Goal: Task Accomplishment & Management: Use online tool/utility

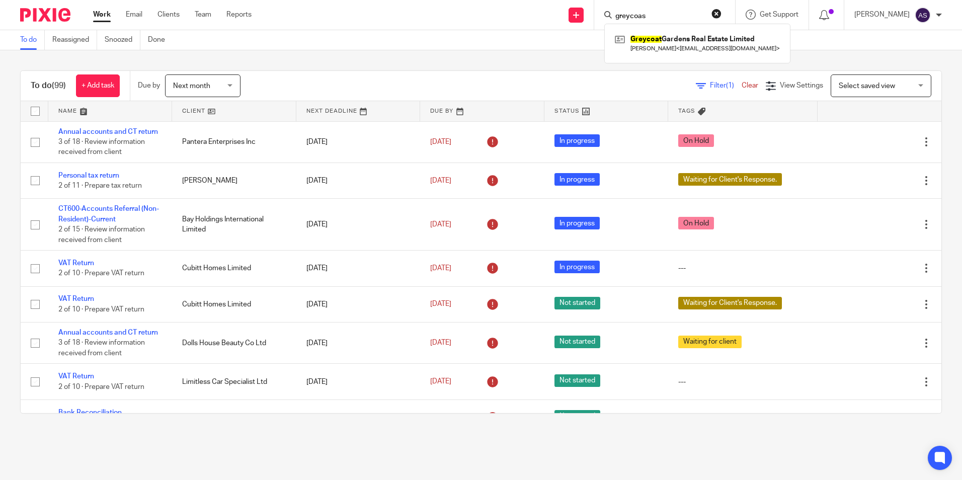
click at [644, 12] on input "greycoas" at bounding box center [659, 16] width 91 height 9
click at [642, 11] on form "greycoas" at bounding box center [667, 15] width 107 height 13
click at [663, 41] on link at bounding box center [697, 43] width 170 height 23
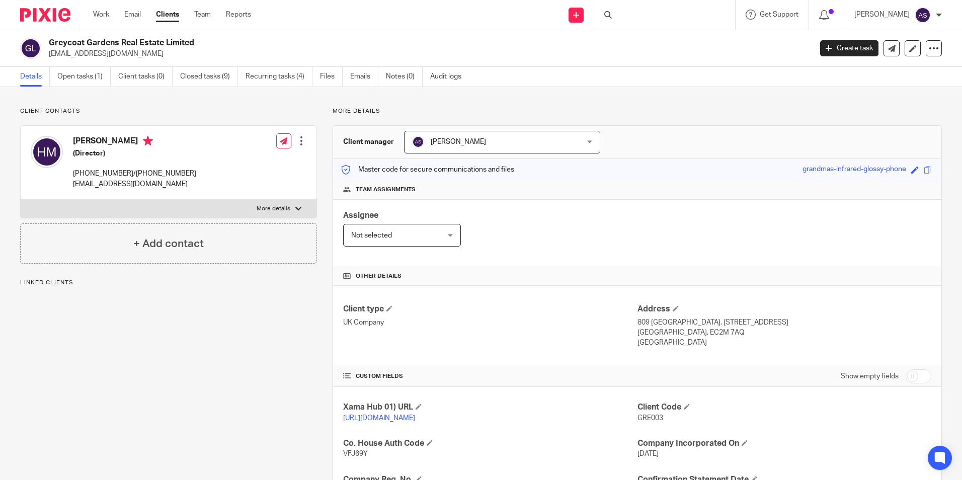
click at [82, 83] on link "Open tasks (1)" at bounding box center [83, 77] width 53 height 20
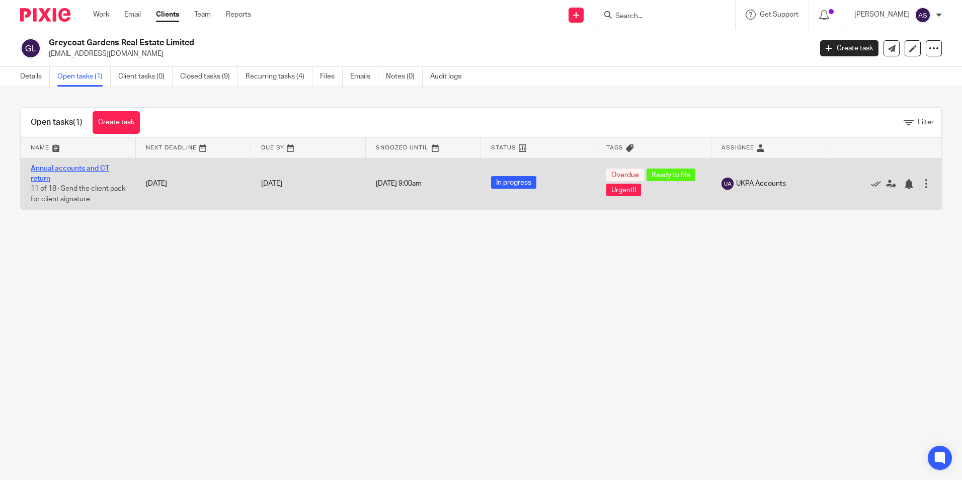
click at [72, 165] on link "Annual accounts and CT return" at bounding box center [70, 173] width 78 height 17
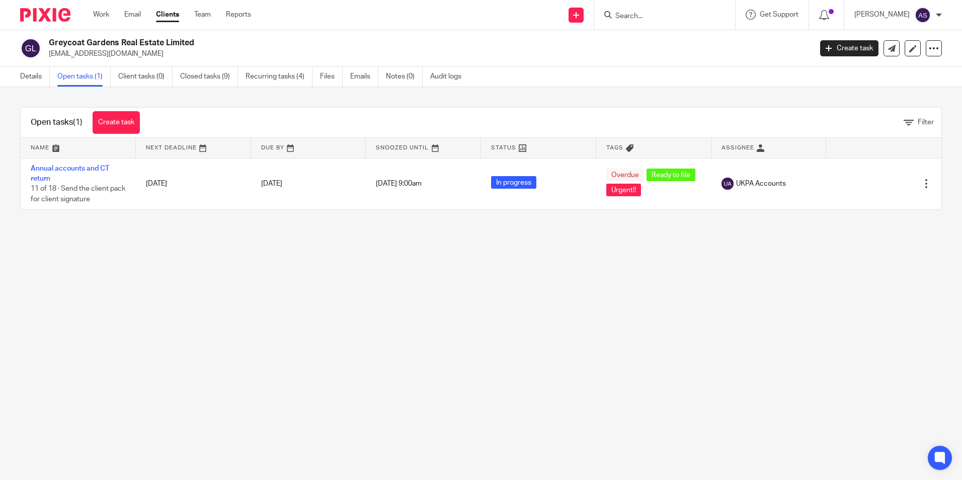
click at [132, 40] on h2 "Greycoat Gardens Real Estate Limited" at bounding box center [351, 43] width 605 height 11
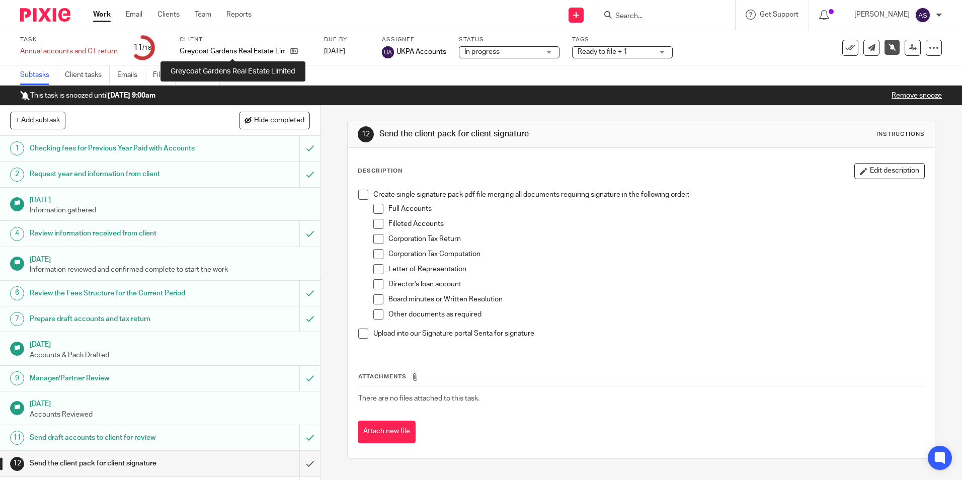
click at [234, 51] on p "Greycoat Gardens Real Estate Limited" at bounding box center [233, 51] width 106 height 10
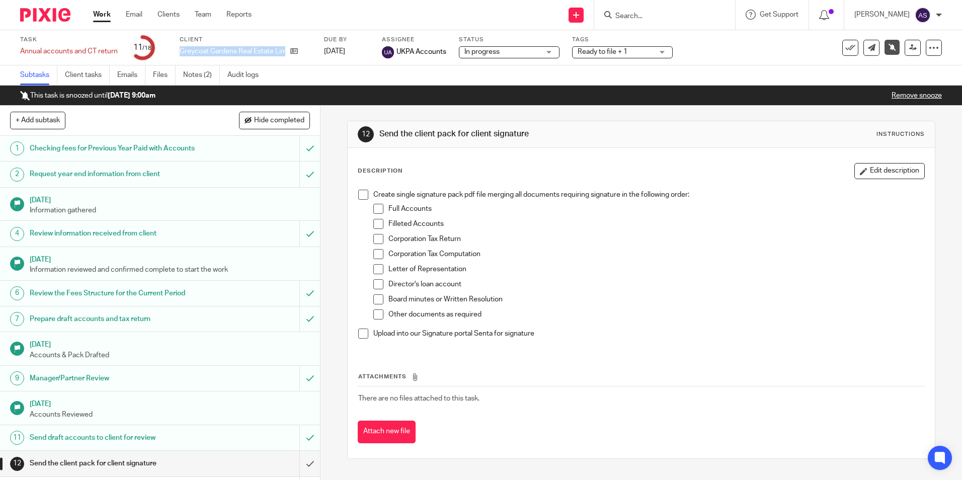
click at [234, 51] on p "Greycoat Gardens Real Estate Limited" at bounding box center [233, 51] width 106 height 10
copy div "Greycoat Gardens Real Estate Limited"
click at [361, 195] on span at bounding box center [363, 195] width 10 height 10
click at [373, 208] on span at bounding box center [378, 209] width 10 height 10
click at [376, 228] on span at bounding box center [378, 224] width 10 height 10
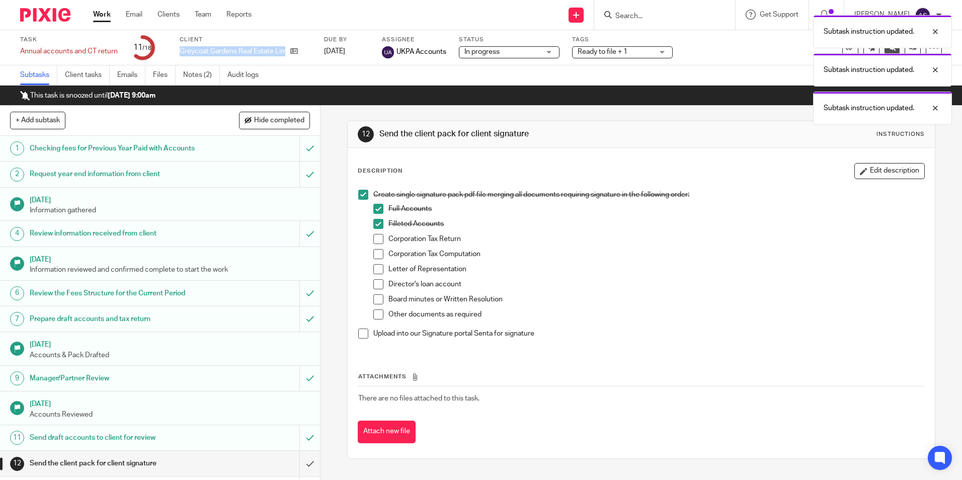
click at [375, 242] on span at bounding box center [378, 239] width 10 height 10
click at [376, 258] on span at bounding box center [378, 254] width 10 height 10
click at [377, 272] on span at bounding box center [378, 269] width 10 height 10
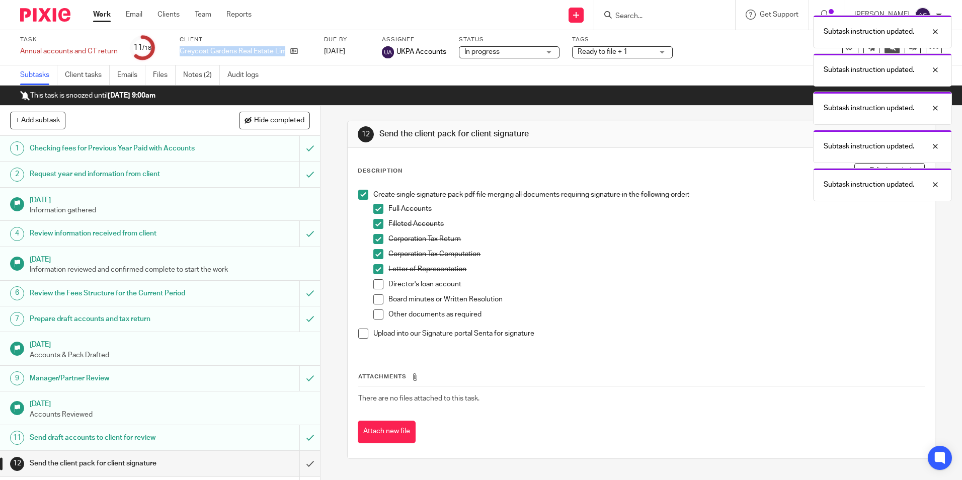
click at [375, 281] on span at bounding box center [378, 284] width 10 height 10
drag, startPoint x: 379, startPoint y: 299, endPoint x: 379, endPoint y: 313, distance: 14.1
click at [379, 300] on span at bounding box center [378, 299] width 10 height 10
drag, startPoint x: 378, startPoint y: 314, endPoint x: 368, endPoint y: 328, distance: 17.2
click at [378, 314] on span at bounding box center [378, 314] width 10 height 10
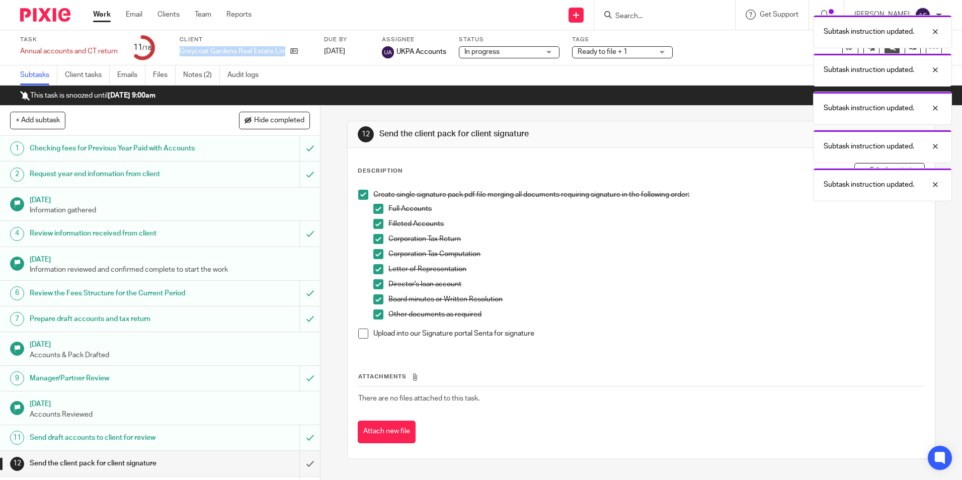
drag, startPoint x: 362, startPoint y: 331, endPoint x: 343, endPoint y: 351, distance: 27.4
click at [361, 331] on span at bounding box center [363, 333] width 10 height 10
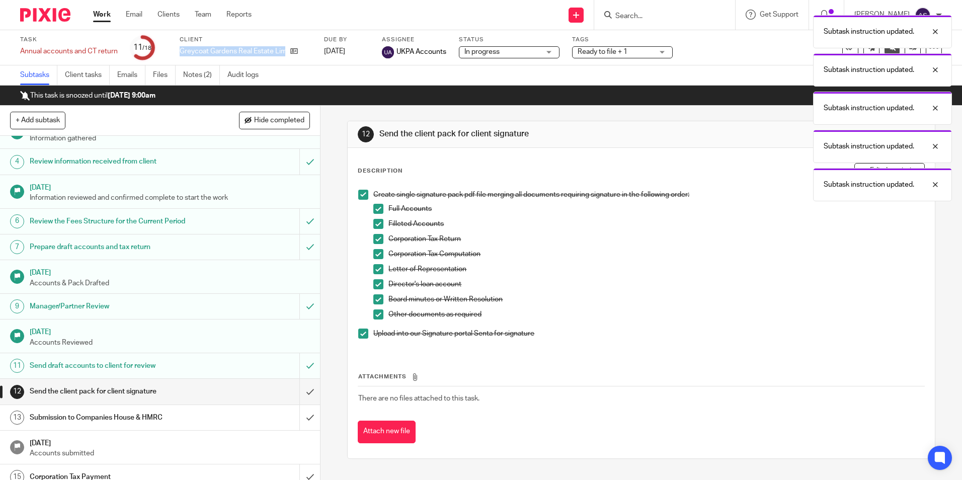
scroll to position [159, 0]
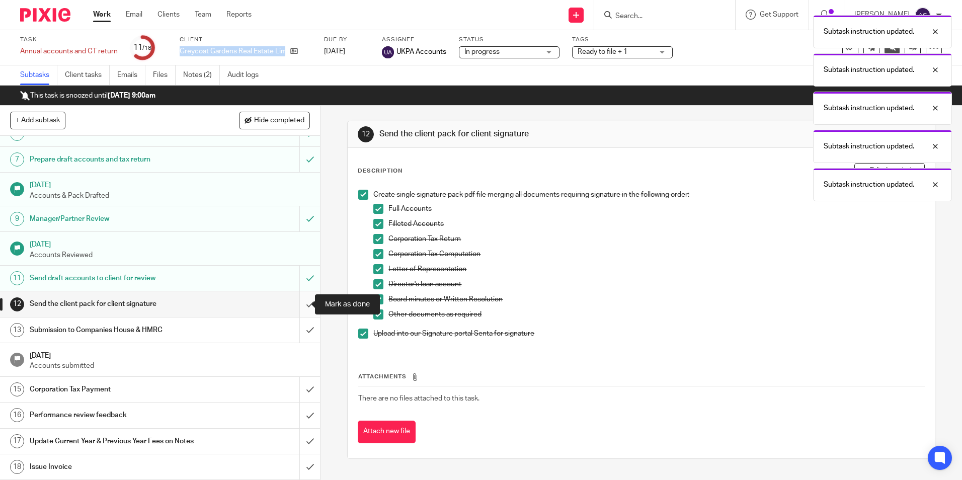
click at [296, 305] on input "submit" at bounding box center [160, 303] width 320 height 25
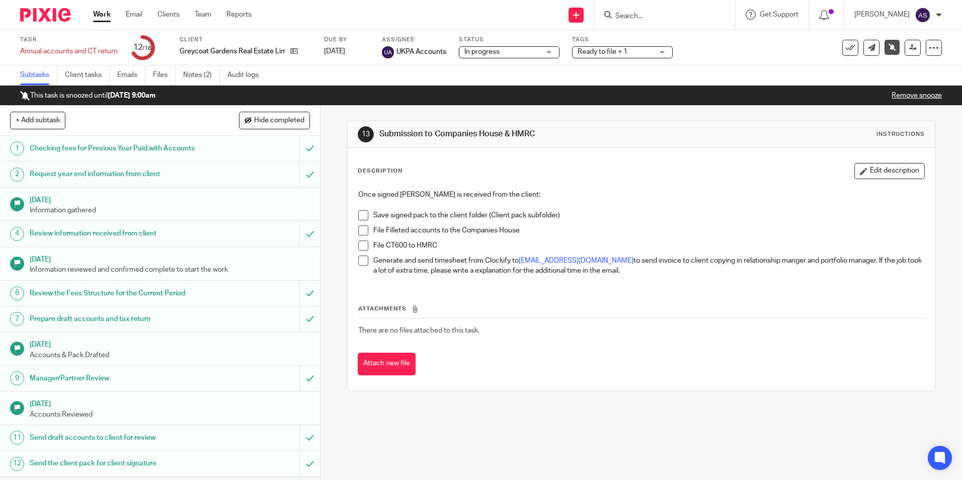
click at [95, 20] on link "Work" at bounding box center [102, 15] width 18 height 10
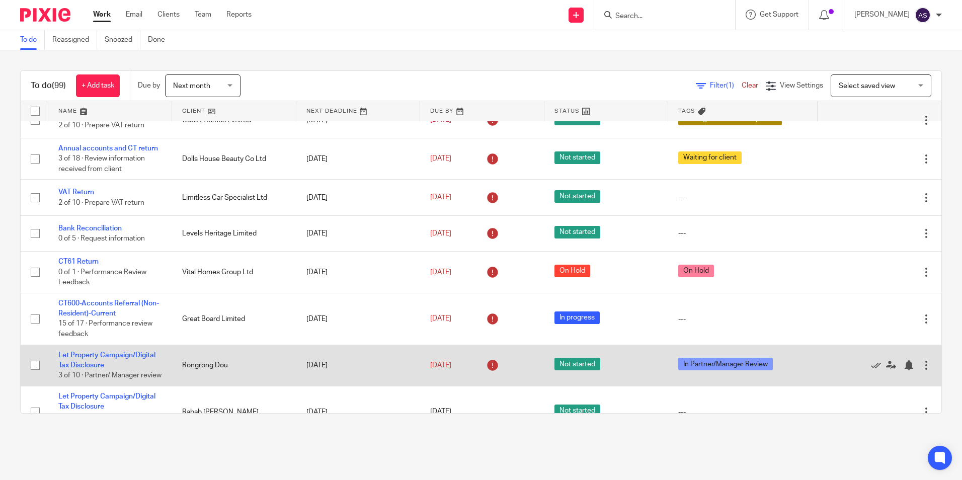
scroll to position [201, 0]
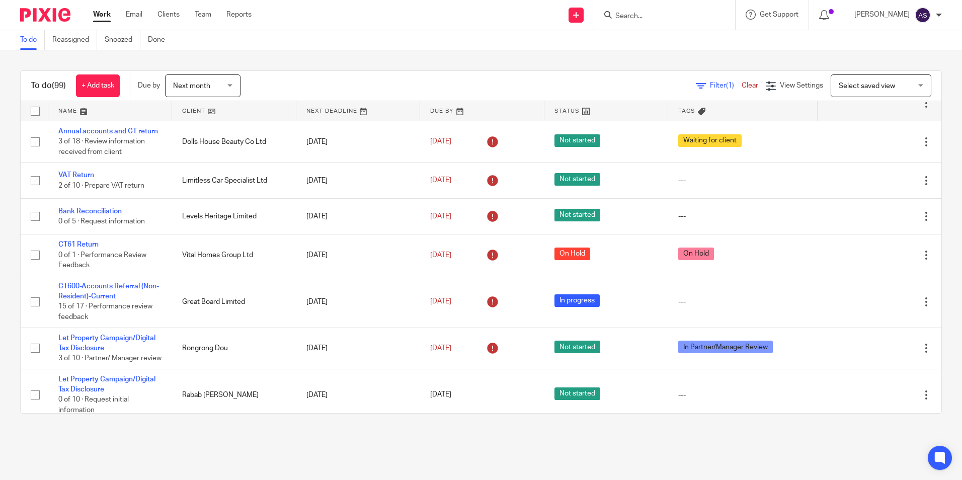
drag, startPoint x: 104, startPoint y: 292, endPoint x: 5, endPoint y: 345, distance: 112.1
click at [5, 345] on div "To do (99) + Add task Due by Next month Next month Today Tomorrow This week Nex…" at bounding box center [481, 241] width 962 height 383
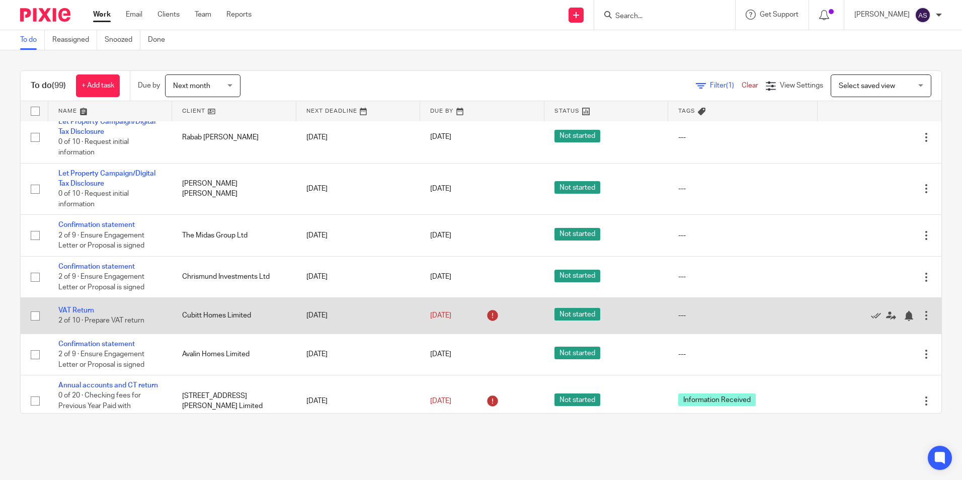
scroll to position [453, 0]
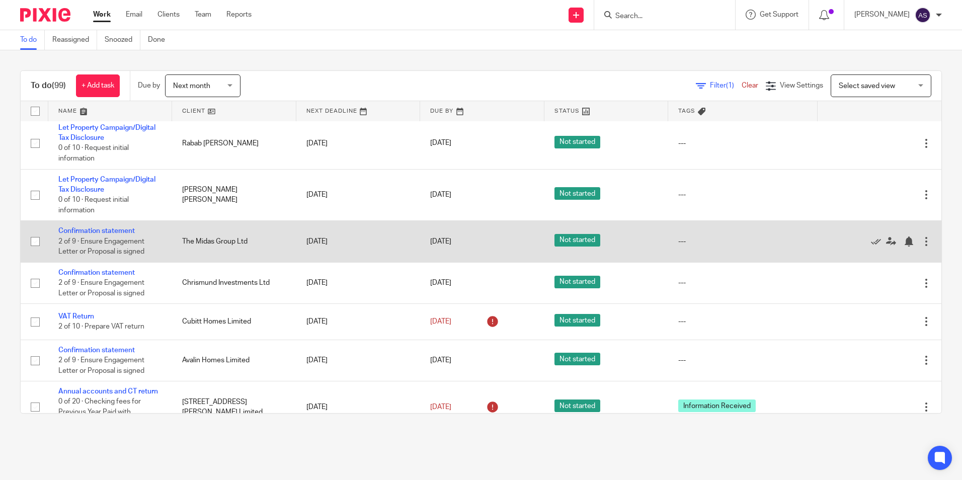
drag, startPoint x: 81, startPoint y: 241, endPoint x: 74, endPoint y: 235, distance: 9.4
click at [81, 234] on link "Confirmation statement" at bounding box center [96, 230] width 76 height 7
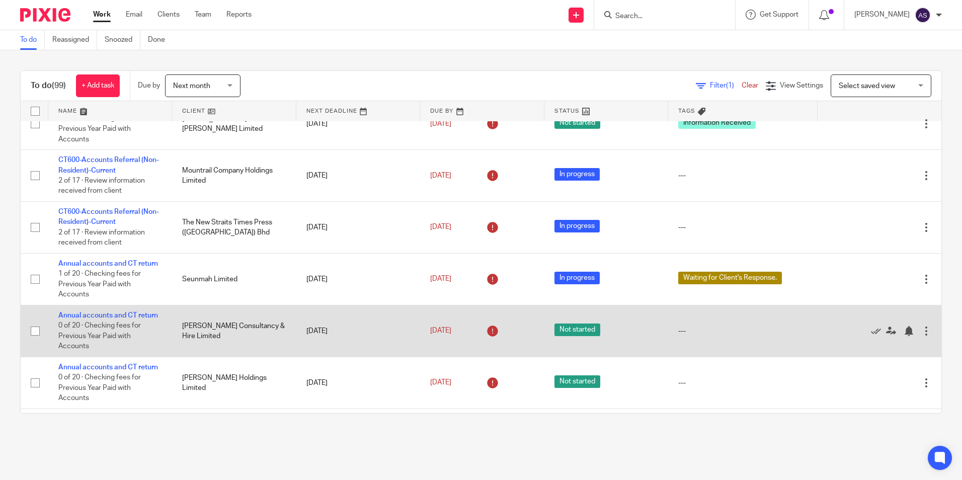
scroll to position [755, 0]
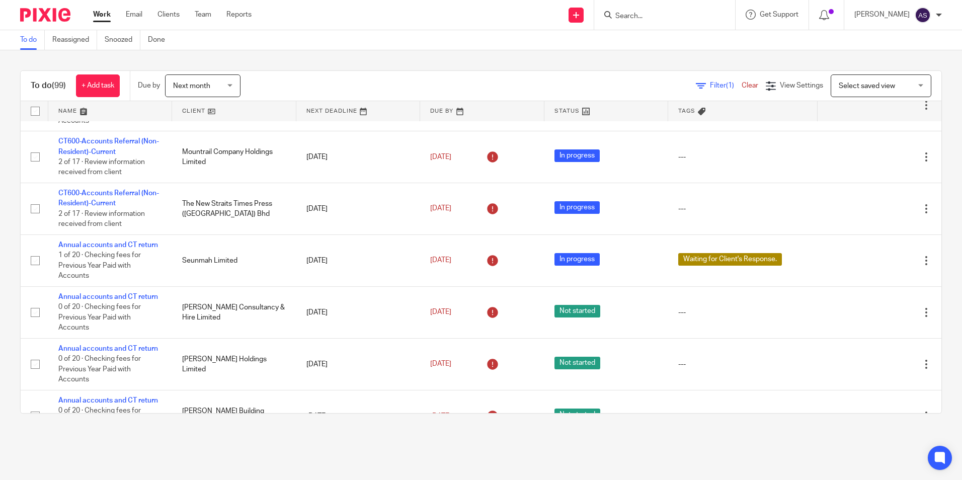
click at [652, 17] on input "Search" at bounding box center [659, 16] width 91 height 9
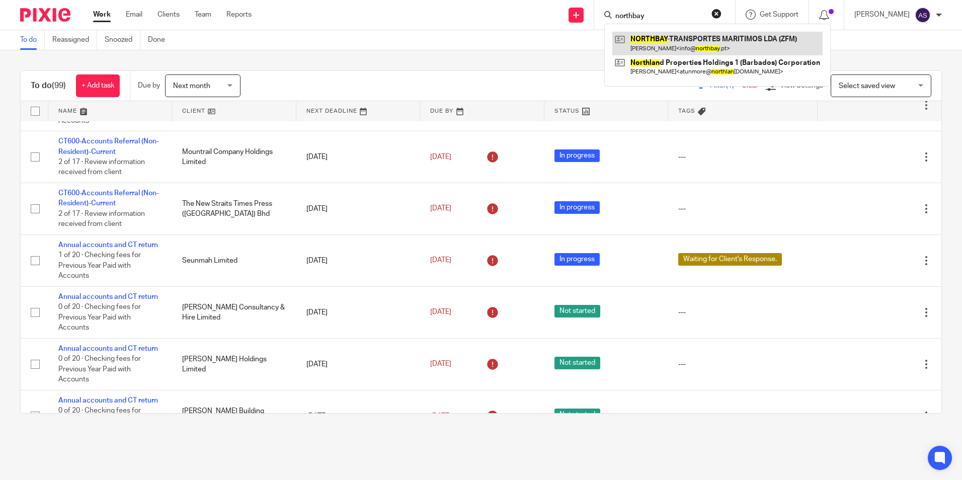
type input "northbay"
click at [701, 42] on link at bounding box center [717, 43] width 210 height 23
drag, startPoint x: 669, startPoint y: 17, endPoint x: 643, endPoint y: 12, distance: 26.5
click at [643, 12] on input "northbay" at bounding box center [659, 16] width 91 height 9
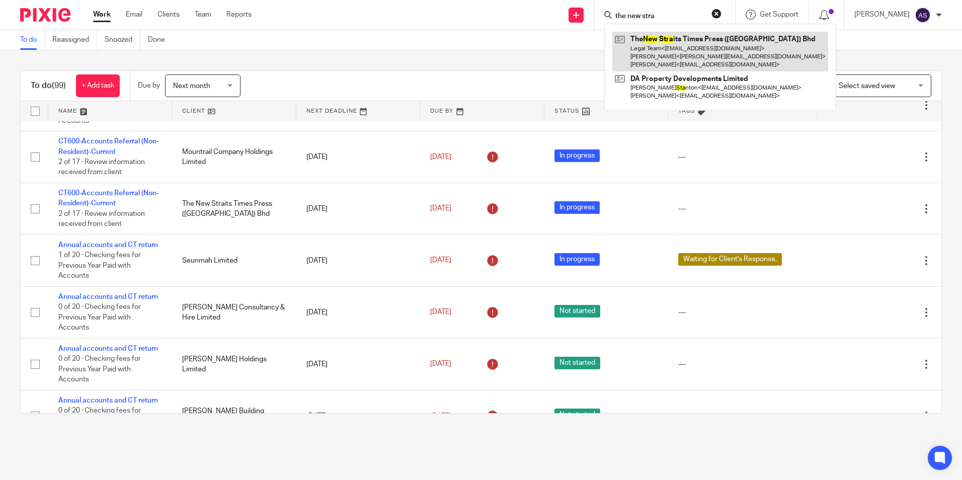
type input "the new stra"
click at [704, 44] on link at bounding box center [720, 52] width 216 height 40
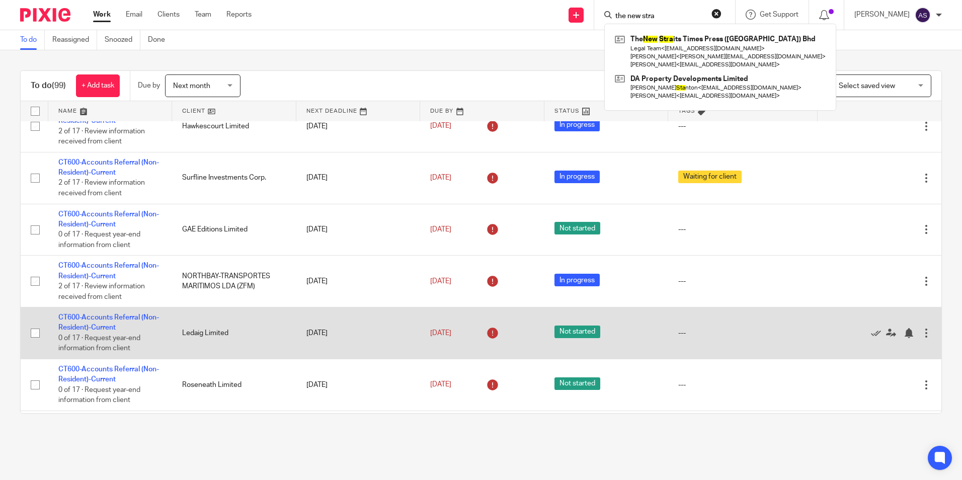
scroll to position [1157, 0]
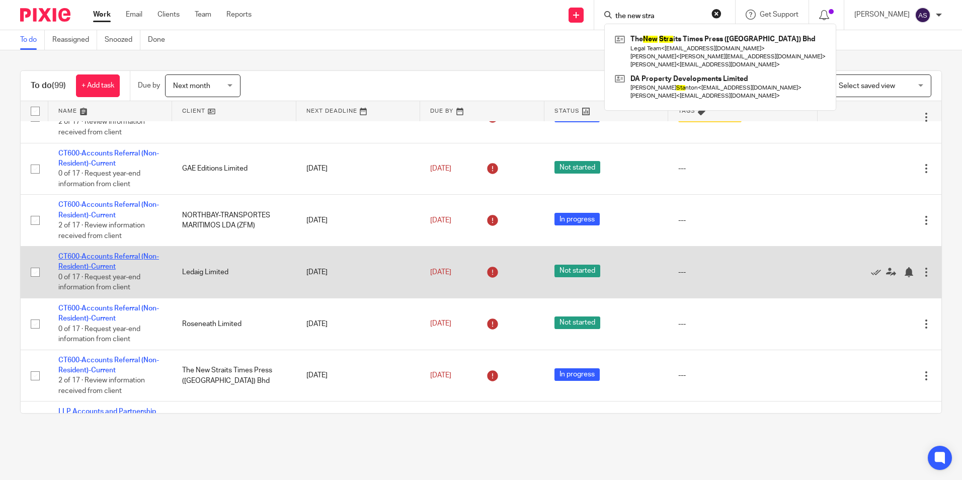
drag, startPoint x: 103, startPoint y: 271, endPoint x: 66, endPoint y: 273, distance: 36.8
click at [66, 270] on link "CT600-Accounts Referral (Non-Resident)-Current" at bounding box center [108, 261] width 101 height 17
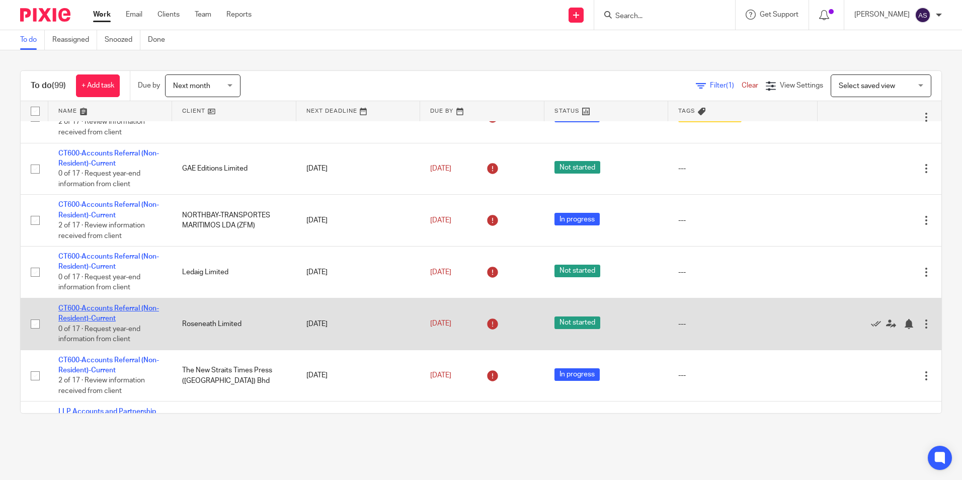
click at [77, 322] on link "CT600-Accounts Referral (Non-Resident)-Current" at bounding box center [108, 313] width 101 height 17
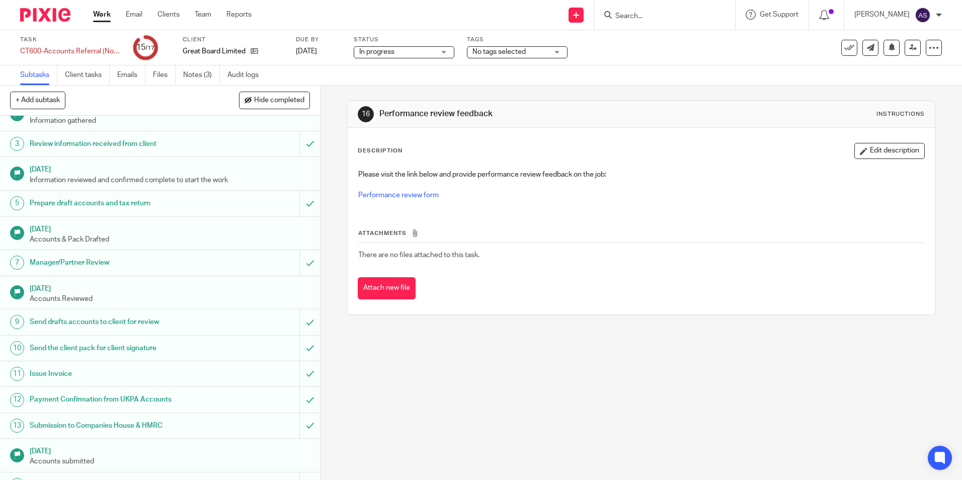
scroll to position [114, 0]
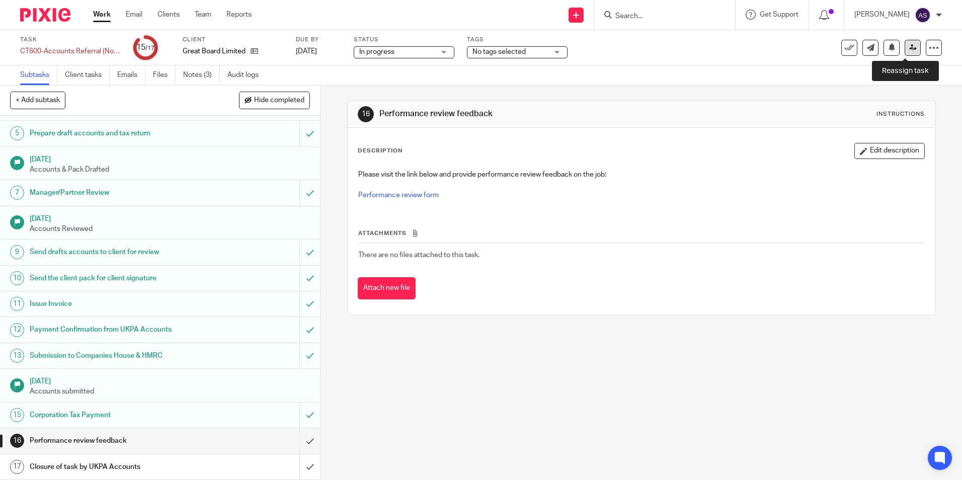
click at [909, 48] on icon at bounding box center [913, 48] width 8 height 8
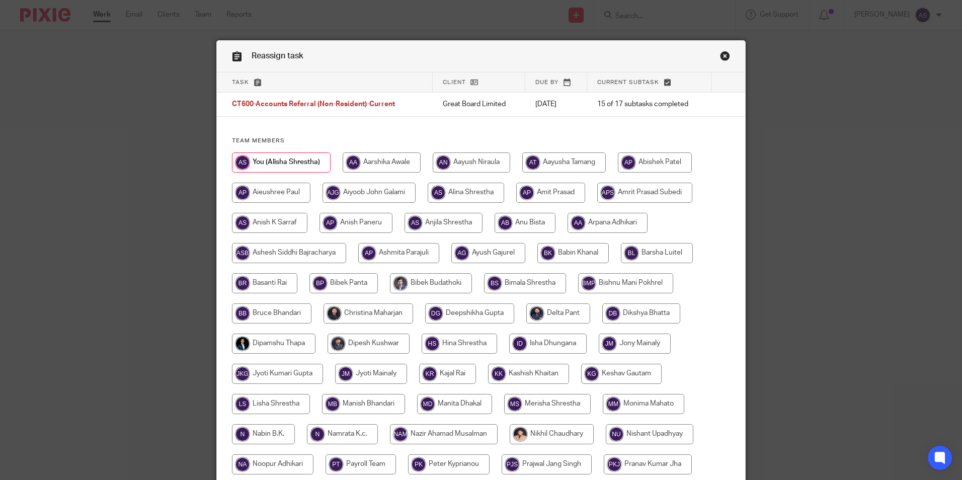
scroll to position [299, 0]
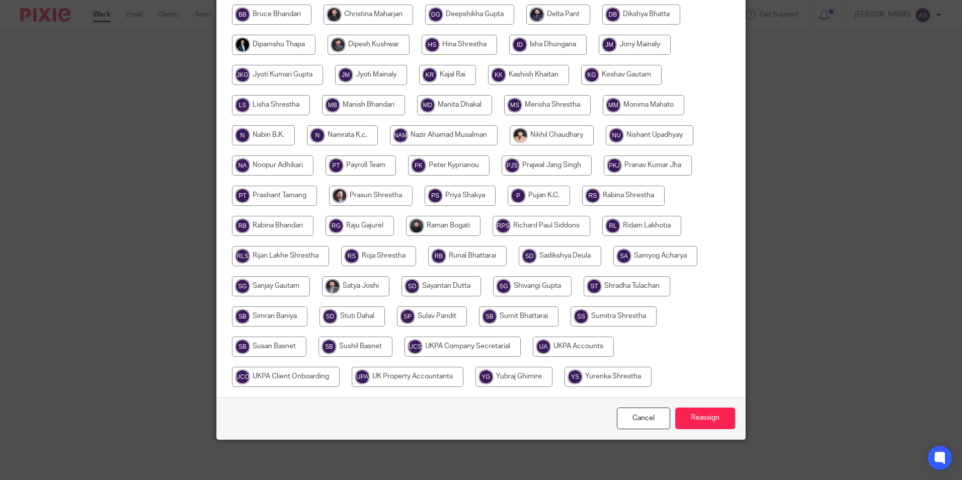
click at [592, 353] on input "radio" at bounding box center [573, 347] width 81 height 20
radio input "true"
click at [702, 417] on input "Reassign" at bounding box center [705, 418] width 60 height 22
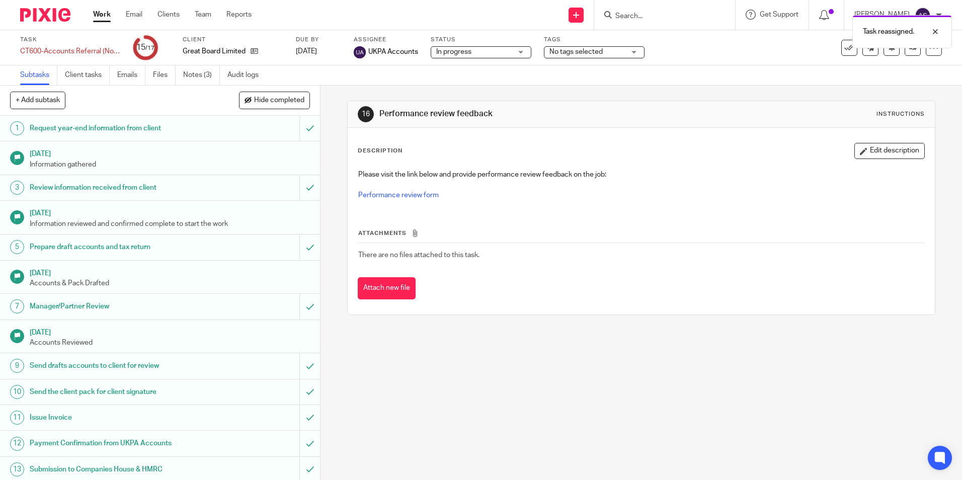
click at [477, 52] on span "In progress" at bounding box center [473, 52] width 75 height 11
click at [477, 52] on div "In progress In progress" at bounding box center [481, 52] width 101 height 12
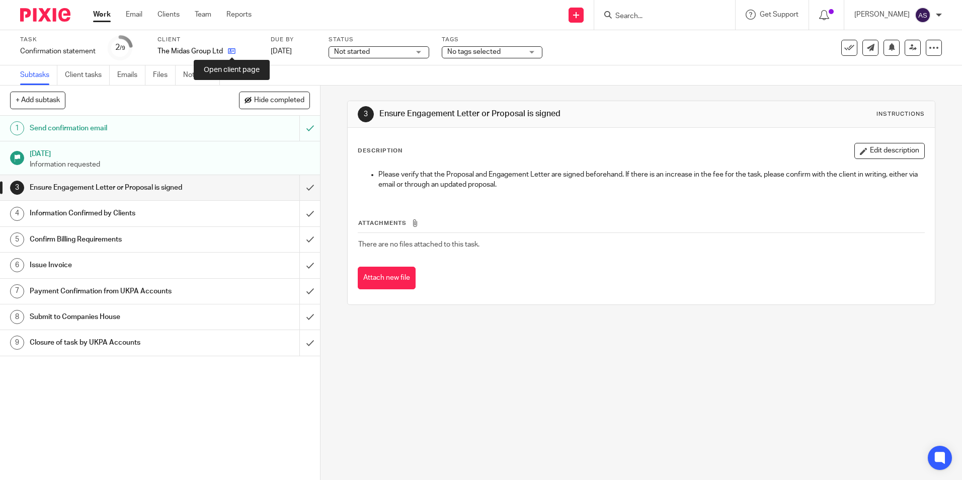
click at [235, 53] on icon at bounding box center [232, 51] width 8 height 8
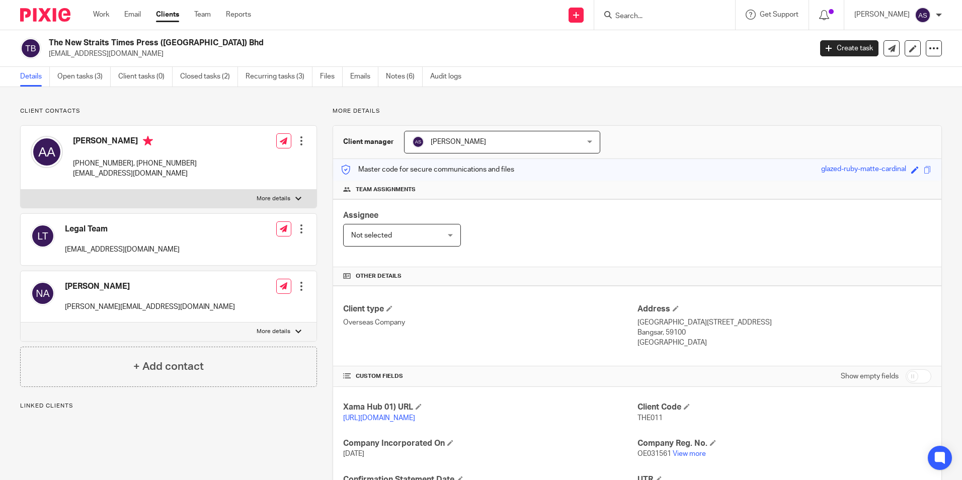
click at [117, 171] on p "[EMAIL_ADDRESS][DOMAIN_NAME]" at bounding box center [135, 174] width 124 height 10
copy div "[EMAIL_ADDRESS][DOMAIN_NAME]"
click at [75, 75] on link "Open tasks (3)" at bounding box center [83, 77] width 53 height 20
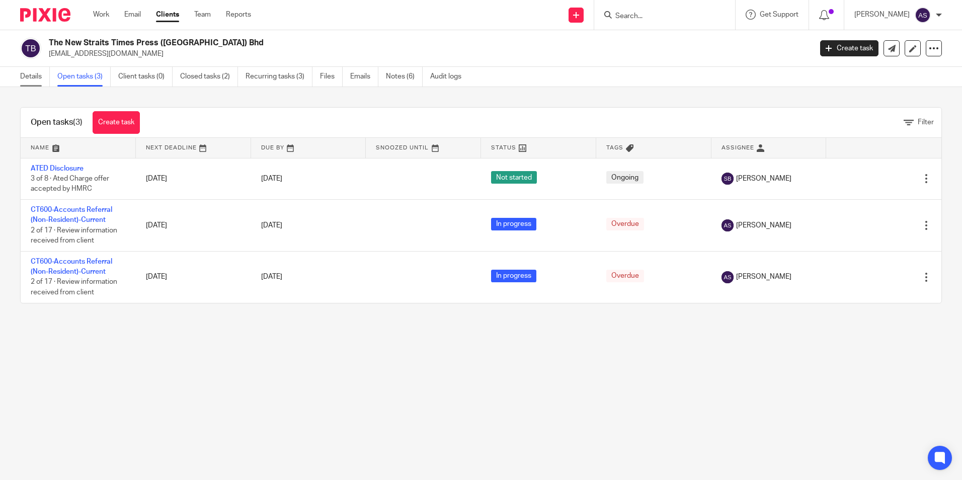
click at [40, 73] on link "Details" at bounding box center [35, 77] width 30 height 20
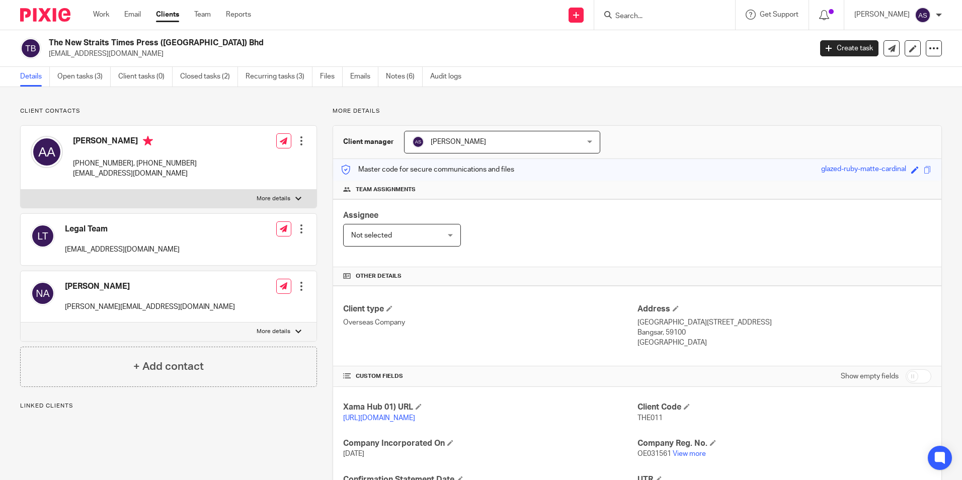
click at [85, 307] on p "[PERSON_NAME][EMAIL_ADDRESS][DOMAIN_NAME]" at bounding box center [150, 307] width 170 height 10
copy div "[PERSON_NAME][EMAIL_ADDRESS][DOMAIN_NAME]"
click at [99, 248] on p "[EMAIL_ADDRESS][DOMAIN_NAME]" at bounding box center [122, 249] width 115 height 10
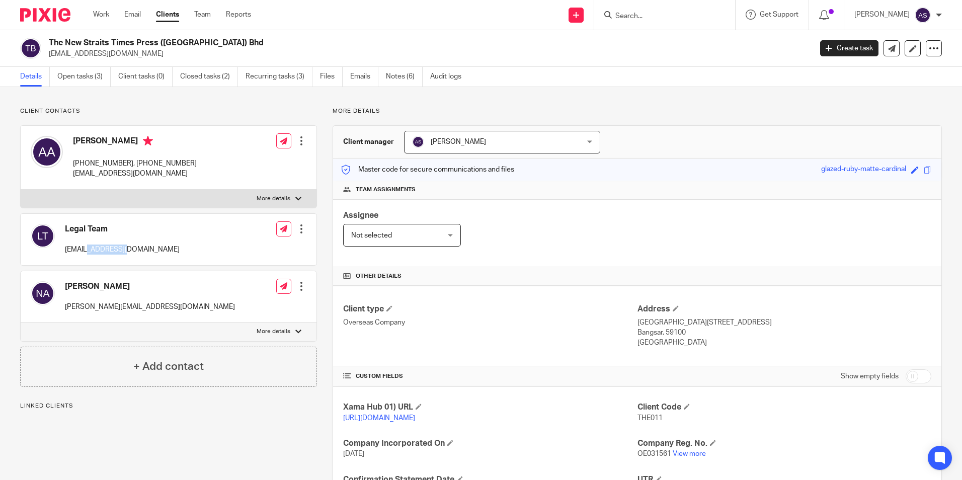
click at [99, 248] on p "[EMAIL_ADDRESS][DOMAIN_NAME]" at bounding box center [122, 249] width 115 height 10
copy div "legal@mediaprima.com.my"
click at [118, 304] on p "nadira.awalludin@nstp.com.my" at bounding box center [150, 307] width 170 height 10
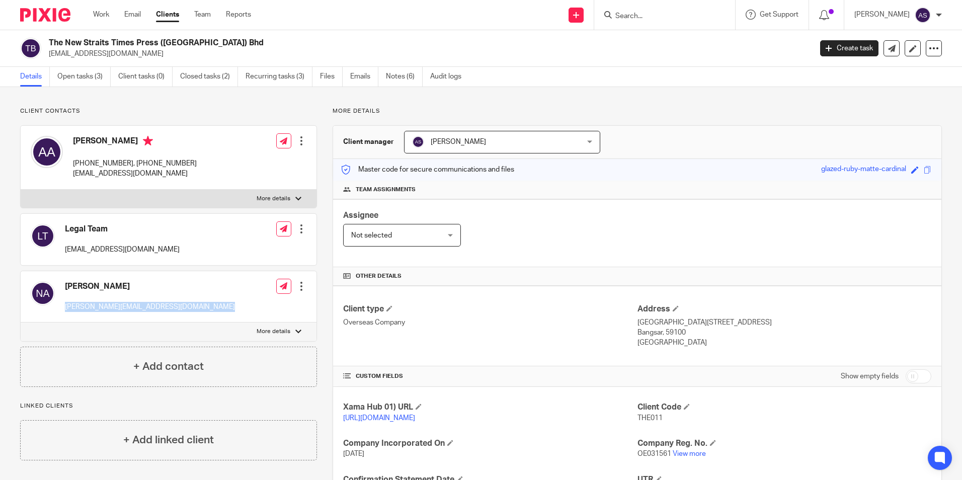
click at [118, 304] on p "nadira.awalludin@nstp.com.my" at bounding box center [150, 307] width 170 height 10
click at [91, 246] on p "legal@mediaprima.com.my" at bounding box center [122, 249] width 115 height 10
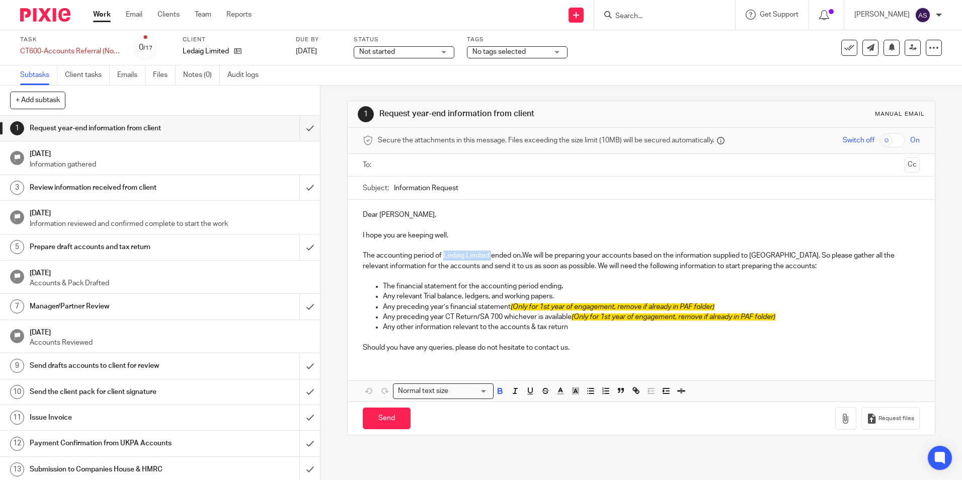
drag, startPoint x: 441, startPoint y: 256, endPoint x: 489, endPoint y: 259, distance: 48.4
click at [489, 259] on p "The accounting period of Ledaig Limited ended on . We will be preparing your ac…" at bounding box center [641, 260] width 556 height 21
copy p "Ledaig Limited"
click at [487, 182] on input "Information Request" at bounding box center [656, 188] width 525 height 23
paste input "Ledaig Limited"
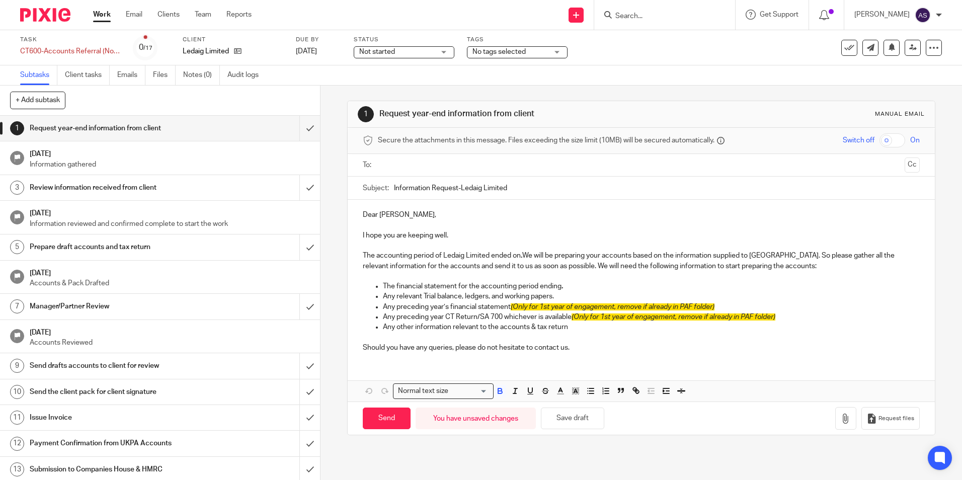
type input "Information Request-Ledaig Limited"
drag, startPoint x: 520, startPoint y: 256, endPoint x: 529, endPoint y: 262, distance: 10.6
click at [521, 256] on strong "." at bounding box center [522, 255] width 2 height 7
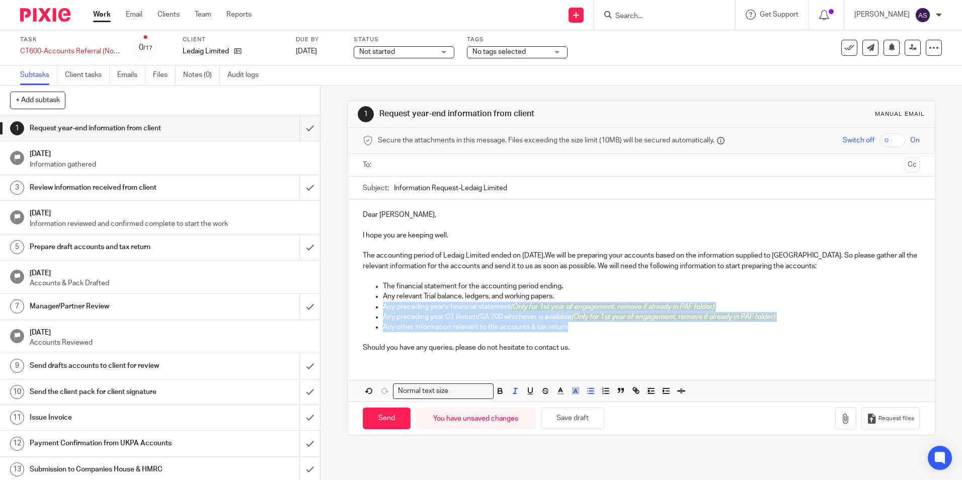
drag, startPoint x: 381, startPoint y: 308, endPoint x: 586, endPoint y: 329, distance: 205.9
click at [586, 329] on ul "The financial statement for the accounting period ending . Any relevant Trial b…" at bounding box center [641, 311] width 556 height 61
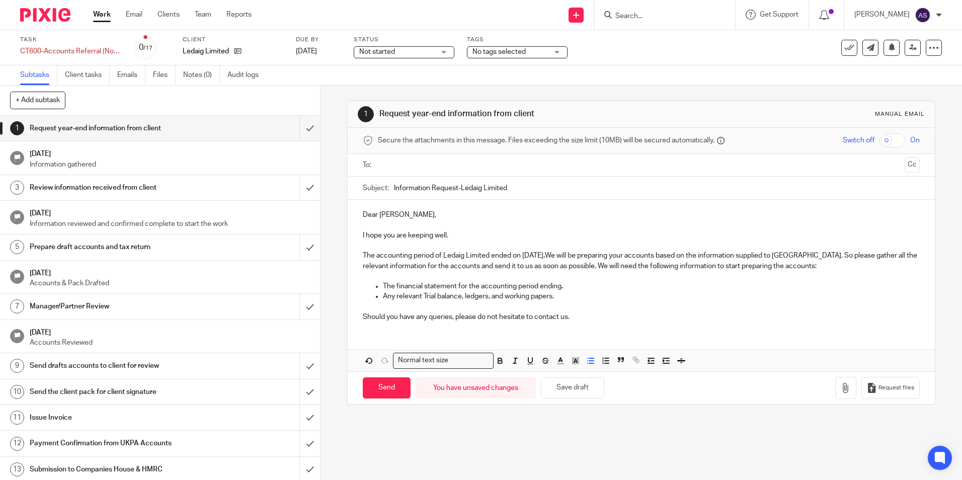
click at [587, 317] on p "Should you have any queries, please do not hesitate to contact us." at bounding box center [641, 317] width 556 height 10
drag, startPoint x: 522, startPoint y: 256, endPoint x: 562, endPoint y: 257, distance: 40.8
click at [562, 257] on p "The accounting period of Ledaig Limited ended on 05 April 2025 . We will be pre…" at bounding box center [641, 260] width 556 height 21
copy p "05 April 2025"
click at [476, 312] on p "Should you have any queries, please do not hesitate to contact us." at bounding box center [641, 317] width 556 height 10
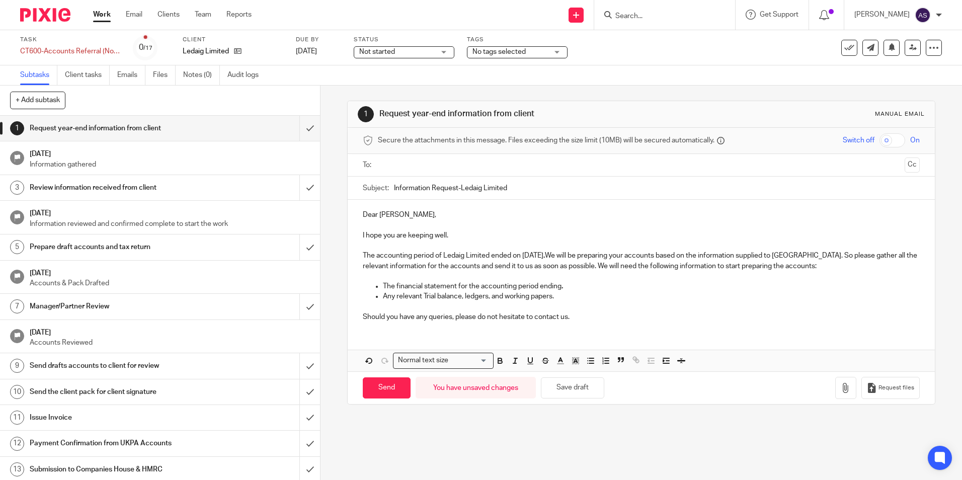
click at [512, 189] on input "Information Request-Ledaig Limited" at bounding box center [656, 188] width 525 height 23
paste input "05 April 2025"
drag, startPoint x: 508, startPoint y: 190, endPoint x: 602, endPoint y: 183, distance: 93.9
click at [602, 183] on input "Information Request-Ledaig Limited -05 April 2025" at bounding box center [656, 188] width 525 height 23
type input "Information Request-Ledaig Limited"
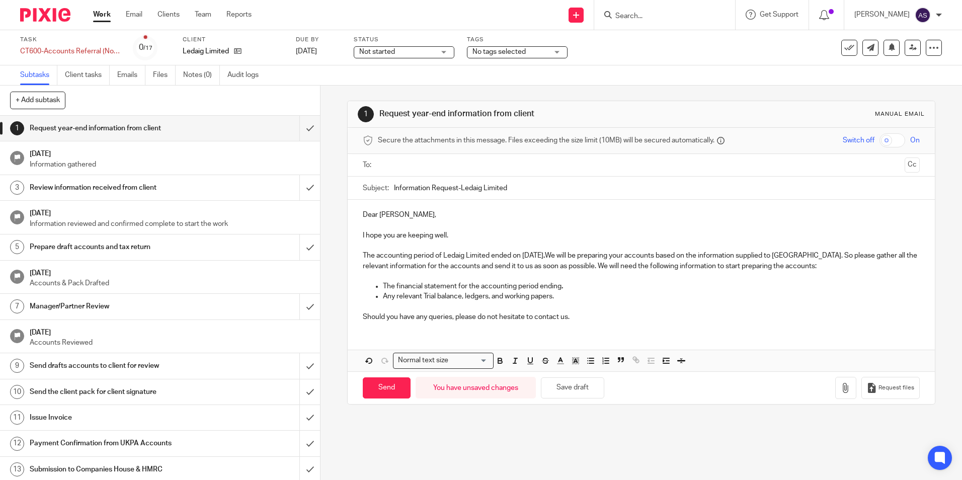
click at [437, 160] on input "text" at bounding box center [640, 165] width 519 height 12
click at [373, 327] on div "Dear Edward, I hope you are keeping well. The accounting period of Ledaig Limit…" at bounding box center [641, 267] width 587 height 130
click at [377, 397] on input "Send" at bounding box center [387, 390] width 48 height 22
type input "Sent"
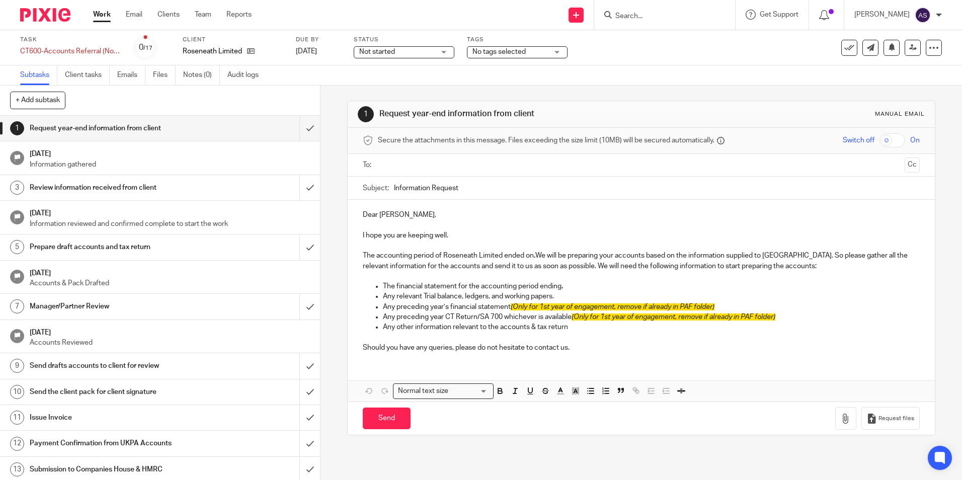
click at [389, 162] on input "text" at bounding box center [640, 165] width 519 height 12
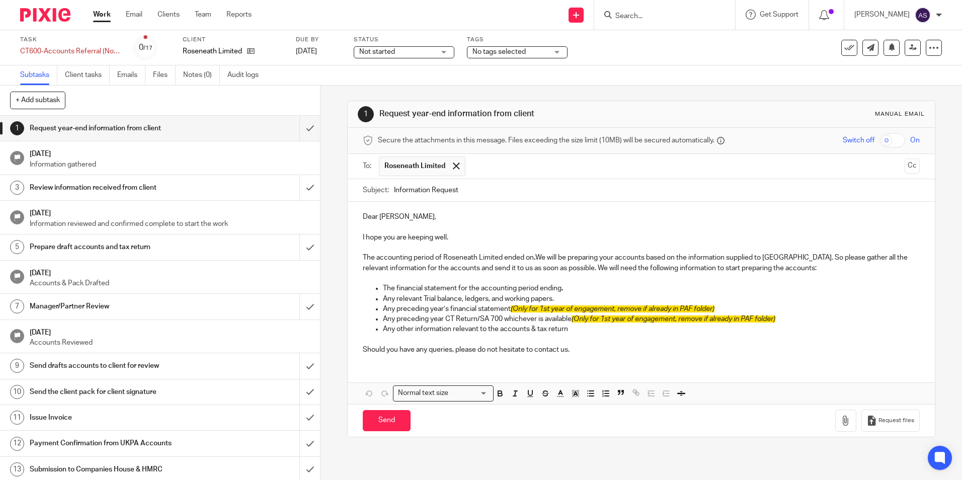
click at [469, 187] on input "Information Request" at bounding box center [656, 190] width 525 height 23
type input "Information Request-"
click at [532, 259] on p "The accounting period of Roseneath Limited ended on . We will be preparing your…" at bounding box center [641, 263] width 556 height 21
copy p "Roseneath Limited"
drag, startPoint x: 442, startPoint y: 256, endPoint x: 499, endPoint y: 260, distance: 57.5
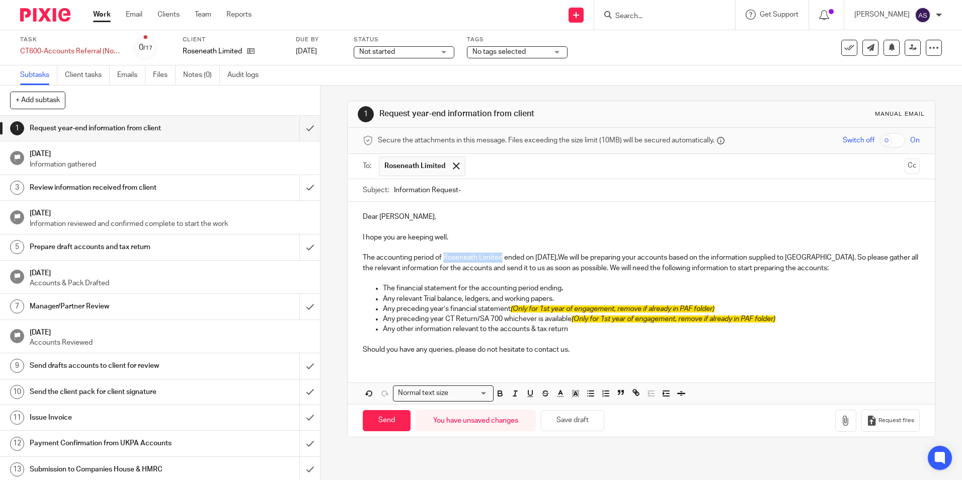
click at [499, 260] on p "The accounting period of Roseneath Limited ended on [DATE] . We will be prepari…" at bounding box center [641, 263] width 556 height 21
click at [480, 193] on input "Information Request-" at bounding box center [656, 190] width 525 height 23
paste input "Roseneath Limited"
type input "Information Request-Roseneath Limited"
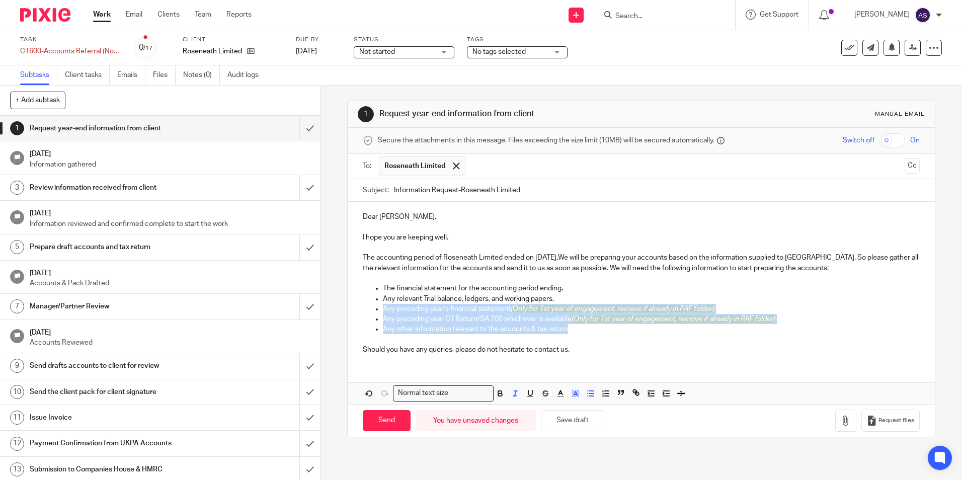
drag, startPoint x: 379, startPoint y: 309, endPoint x: 568, endPoint y: 331, distance: 190.9
click at [568, 331] on ul "The financial statement for the accounting period ending . Any relevant Trial b…" at bounding box center [641, 313] width 556 height 61
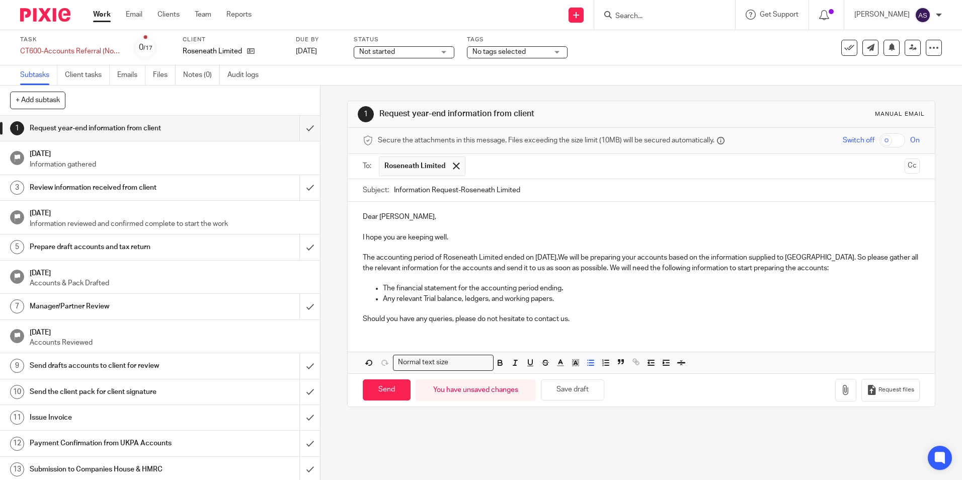
click at [414, 353] on div "Normal text size Loading... Remove Edit" at bounding box center [641, 362] width 587 height 21
click at [386, 395] on input "Send" at bounding box center [387, 390] width 48 height 22
type input "Sent"
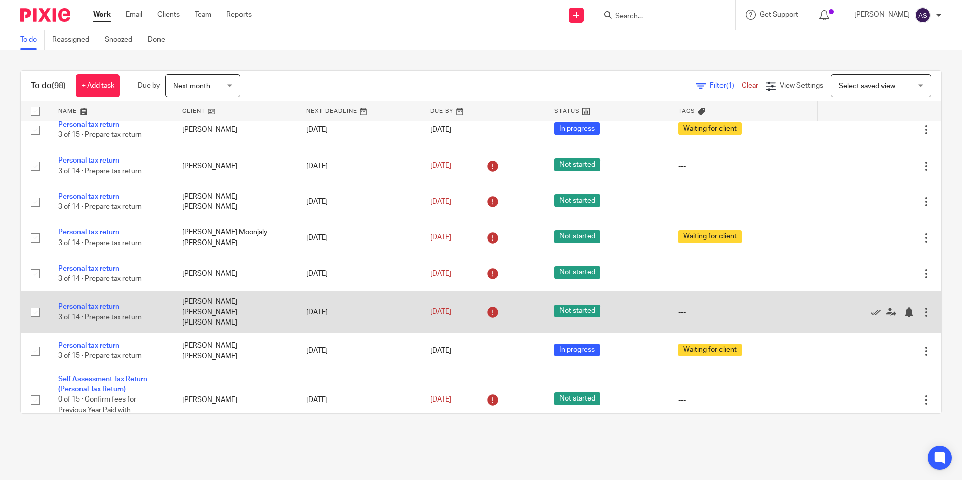
scroll to position [2666, 0]
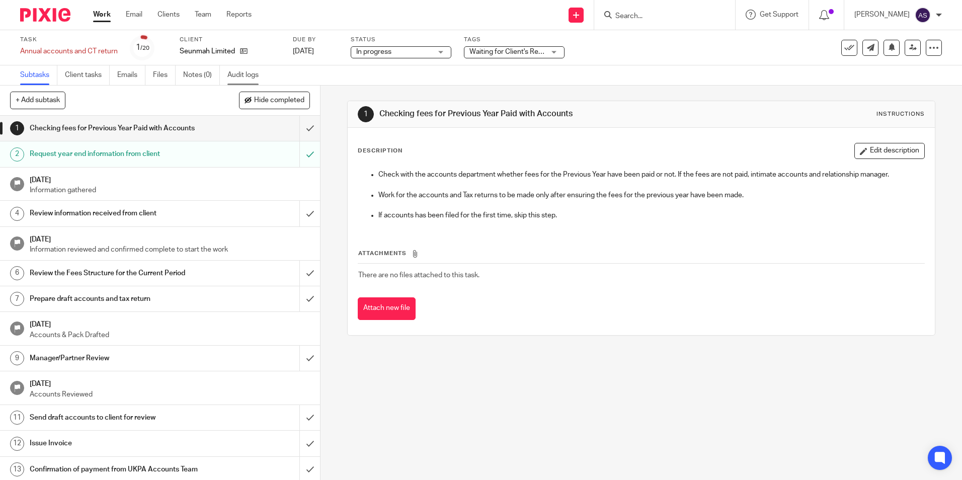
click at [240, 79] on link "Audit logs" at bounding box center [246, 75] width 39 height 20
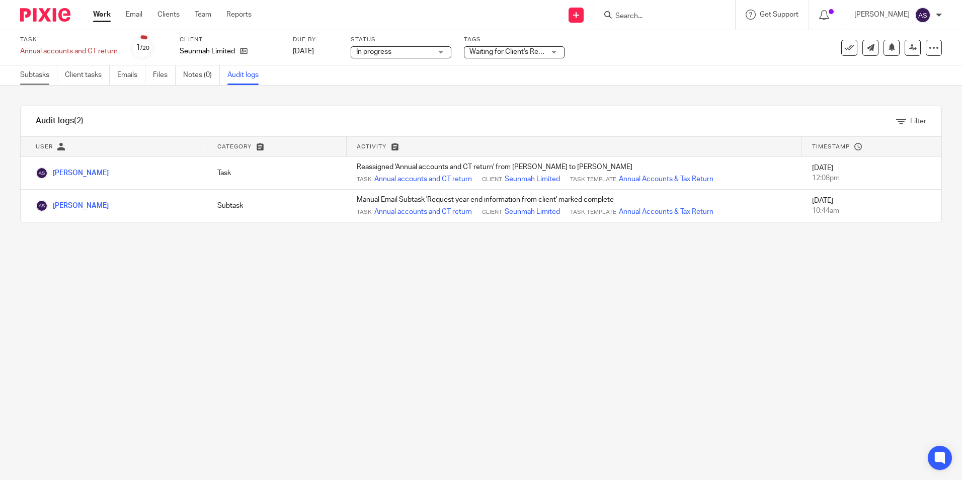
click at [38, 68] on link "Subtasks" at bounding box center [38, 75] width 37 height 20
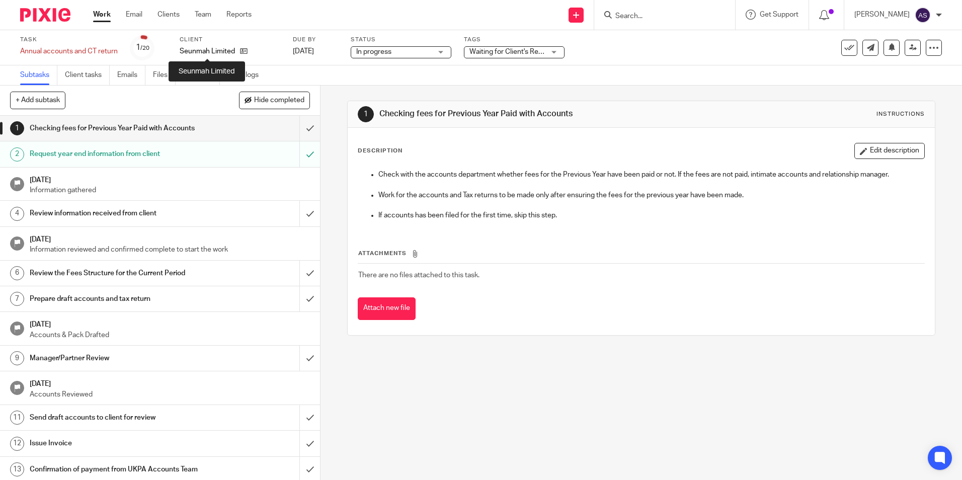
click at [216, 50] on p "Seunmah Limited" at bounding box center [207, 51] width 55 height 10
copy div "Seunmah Limited"
click at [204, 70] on link "Notes (0)" at bounding box center [201, 75] width 37 height 20
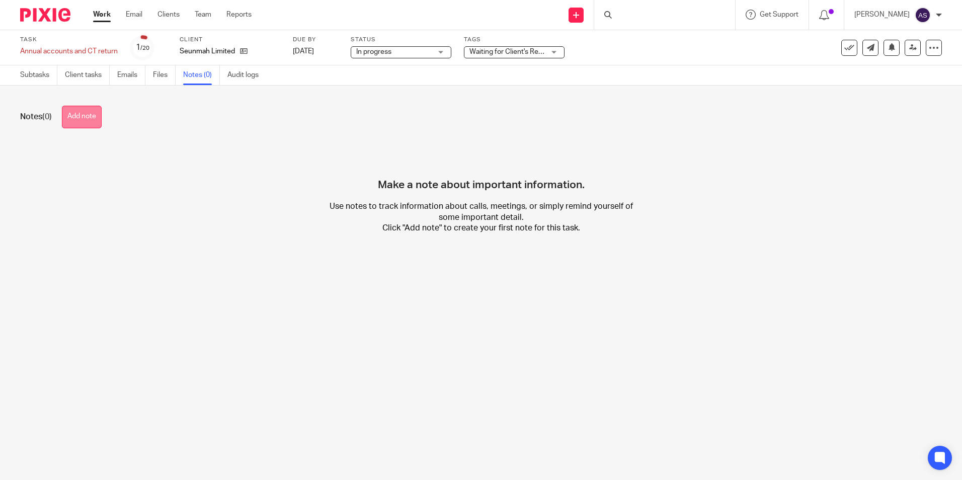
click at [85, 117] on button "Add note" at bounding box center [82, 117] width 40 height 23
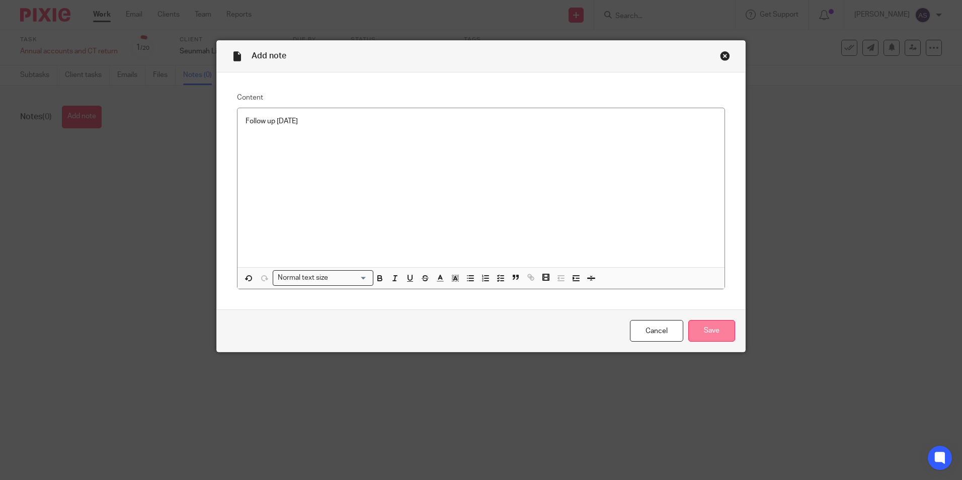
click at [716, 331] on input "Save" at bounding box center [711, 331] width 47 height 22
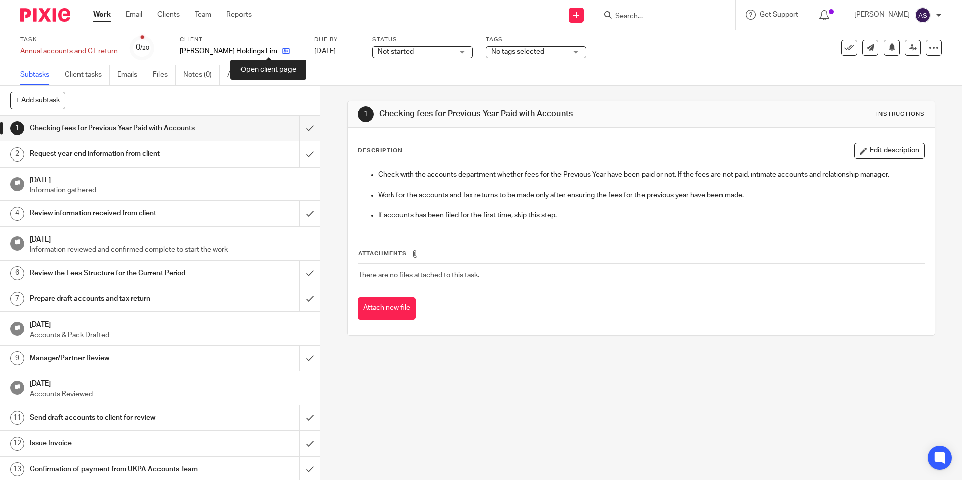
click at [282, 51] on icon at bounding box center [286, 51] width 8 height 8
click at [264, 159] on div "Request year end information from client" at bounding box center [160, 153] width 260 height 15
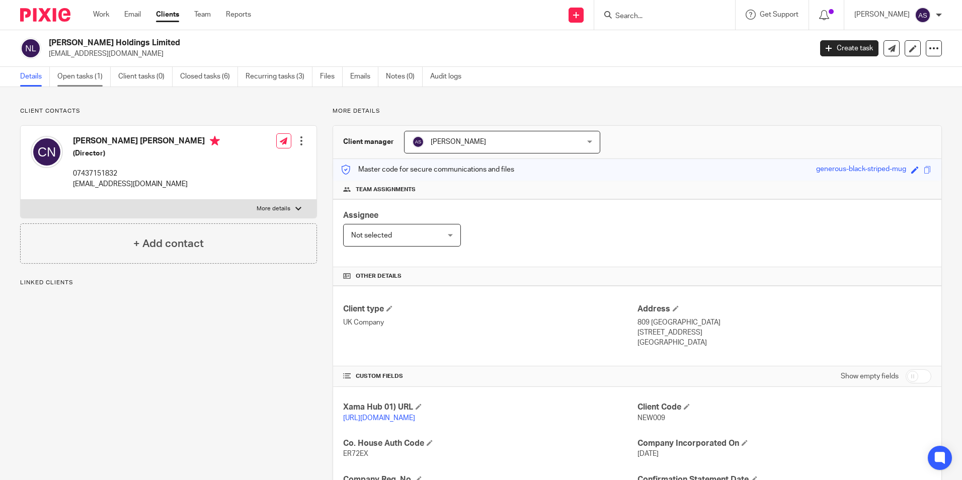
click at [90, 79] on link "Open tasks (1)" at bounding box center [83, 77] width 53 height 20
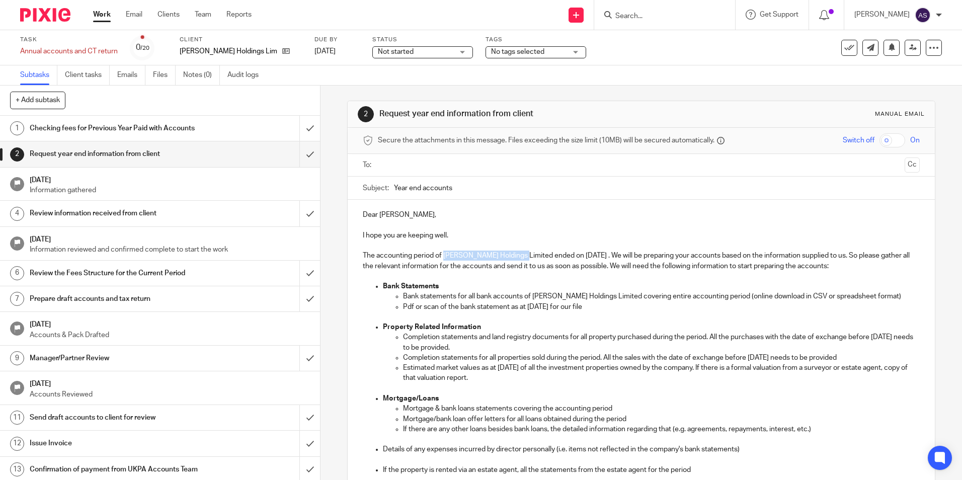
drag, startPoint x: 443, startPoint y: 255, endPoint x: 521, endPoint y: 256, distance: 78.5
click at [521, 256] on p "The accounting period of Newson Holdings Limited ended on 31 Mar 2025 . We will…" at bounding box center [641, 260] width 556 height 21
copy p "Newson Holdings Limited"
click at [481, 188] on input "Year end accounts" at bounding box center [656, 188] width 525 height 23
paste input "Newson Holdings Limited"
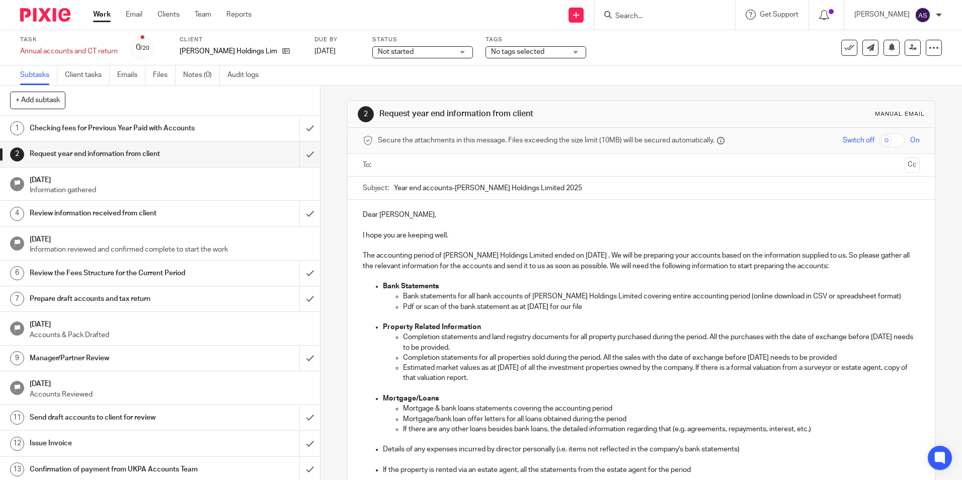
type input "Year end accounts-Newson Holdings Limited 2025"
click at [458, 161] on input "text" at bounding box center [640, 165] width 519 height 12
click at [904, 165] on button "Cc" at bounding box center [911, 165] width 15 height 15
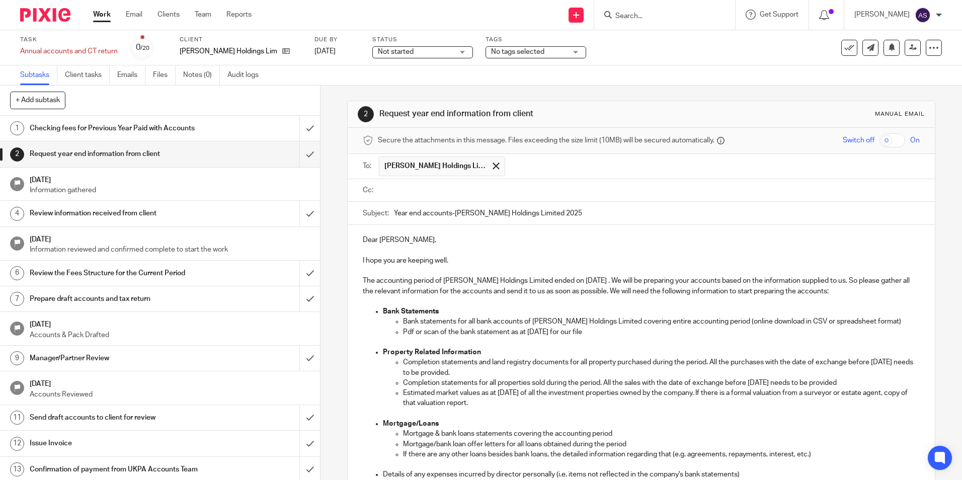
click at [433, 192] on input "text" at bounding box center [648, 191] width 534 height 12
paste input "Newson Holdings Limited"
type input "Newson Holdings Limited"
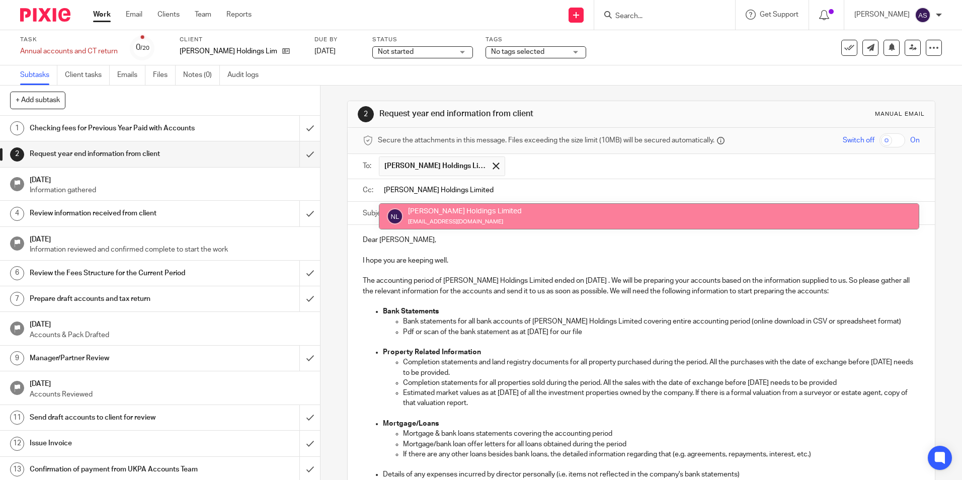
drag, startPoint x: 484, startPoint y: 191, endPoint x: 312, endPoint y: 203, distance: 172.5
click at [312, 203] on div "+ Add subtask Cancel + Add 1 Checking fees for Previous Year Paid with Accounts…" at bounding box center [481, 283] width 962 height 394
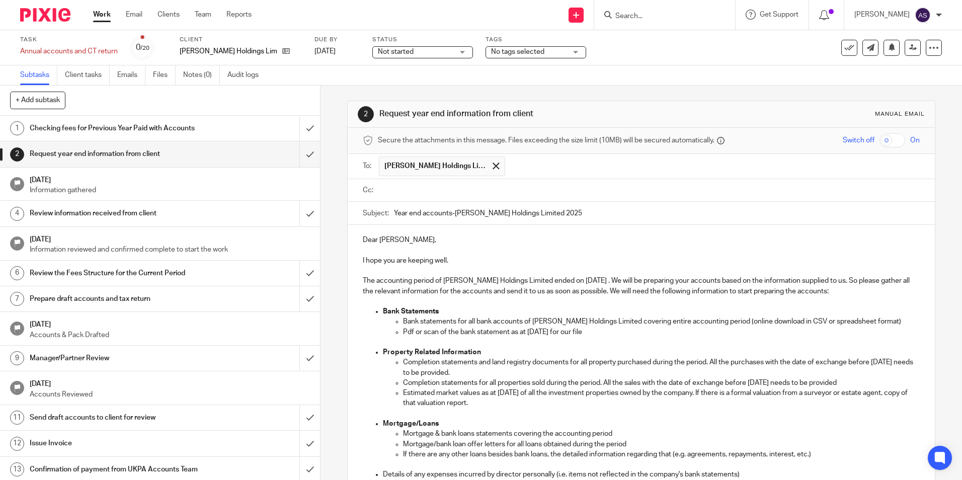
click at [394, 198] on ul at bounding box center [649, 190] width 540 height 17
click at [396, 196] on ul at bounding box center [649, 190] width 540 height 17
click at [397, 190] on input "text" at bounding box center [648, 191] width 534 height 12
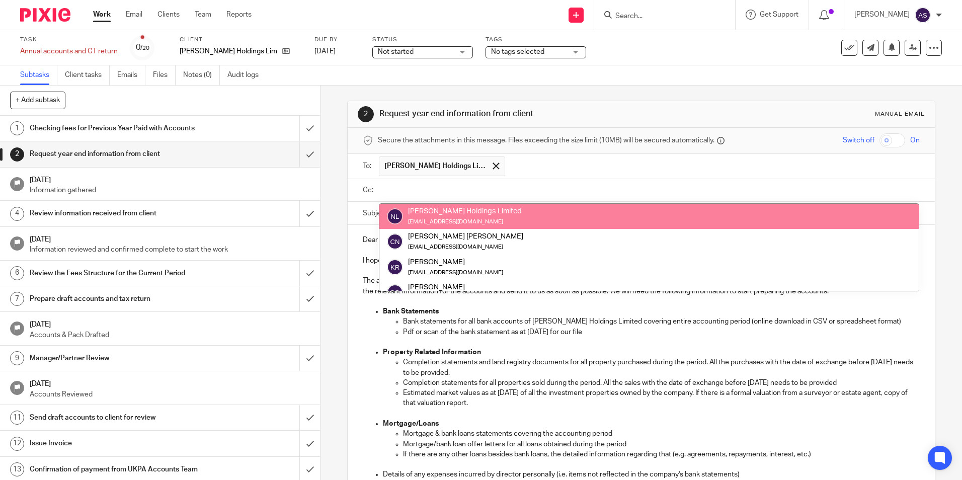
paste input "georgi.miller@icloud.com"
type input "georgi.miller@icloud.com"
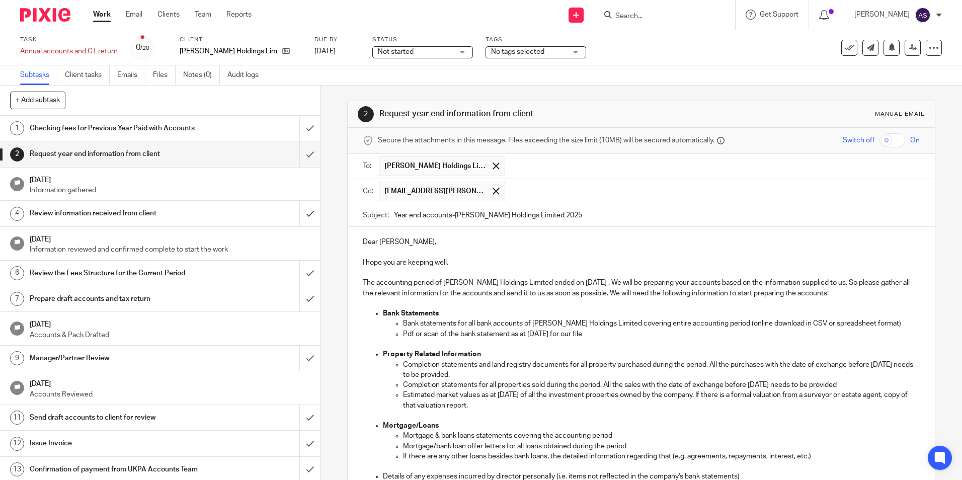
click at [441, 288] on p "The accounting period of Newson Holdings Limited ended on 31 Mar 2025 . We will…" at bounding box center [641, 288] width 556 height 21
click at [509, 229] on div "Dear Calvin, I hope you are keeping well. The accounting period of Newson Holdi…" at bounding box center [641, 445] width 587 height 436
click at [535, 196] on input "text" at bounding box center [712, 192] width 405 height 20
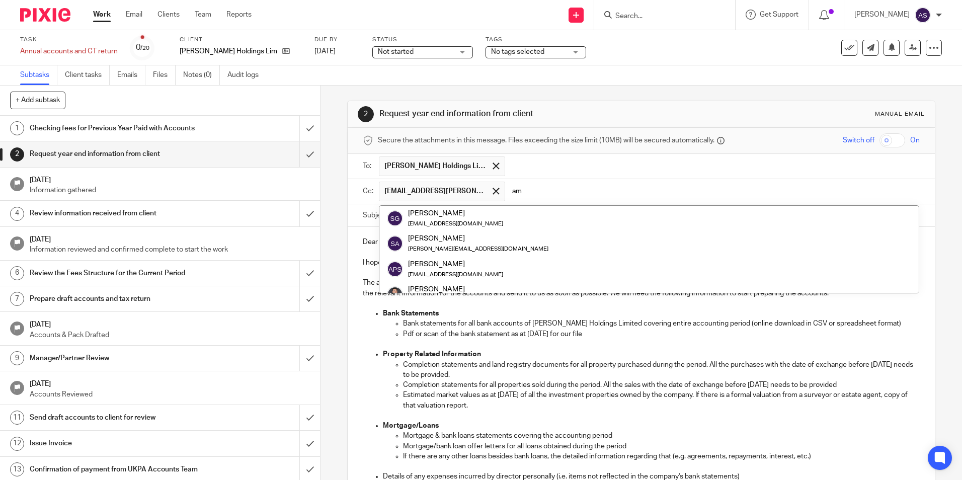
type input "amr"
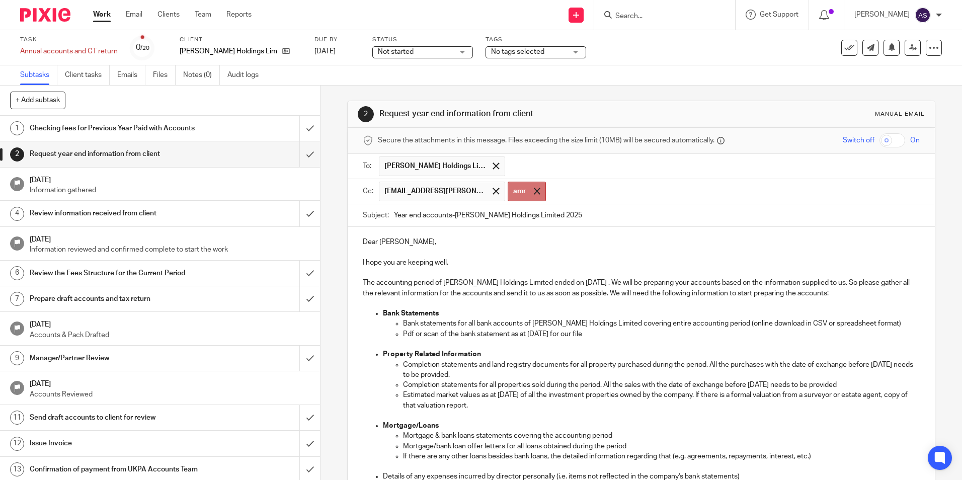
click at [534, 188] on span at bounding box center [537, 191] width 7 height 7
click at [514, 188] on input "text" at bounding box center [712, 192] width 405 height 20
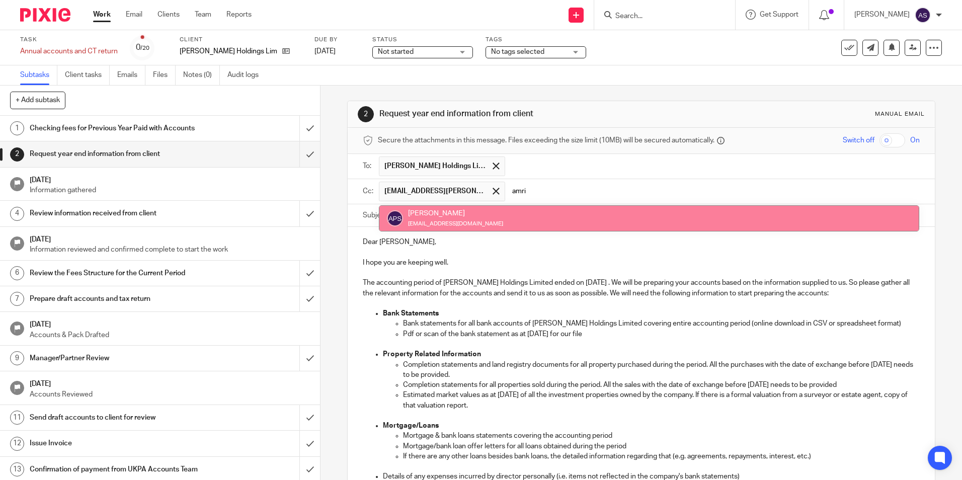
type input "amri"
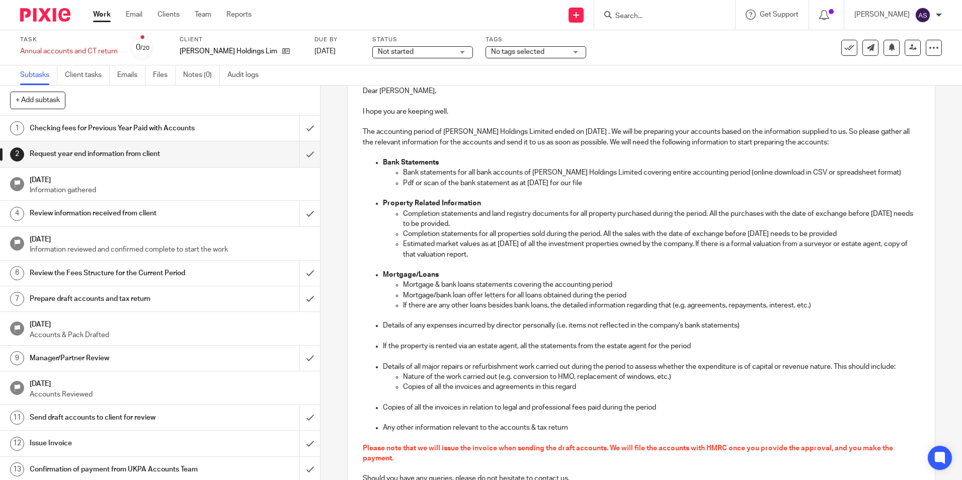
scroll to position [273, 0]
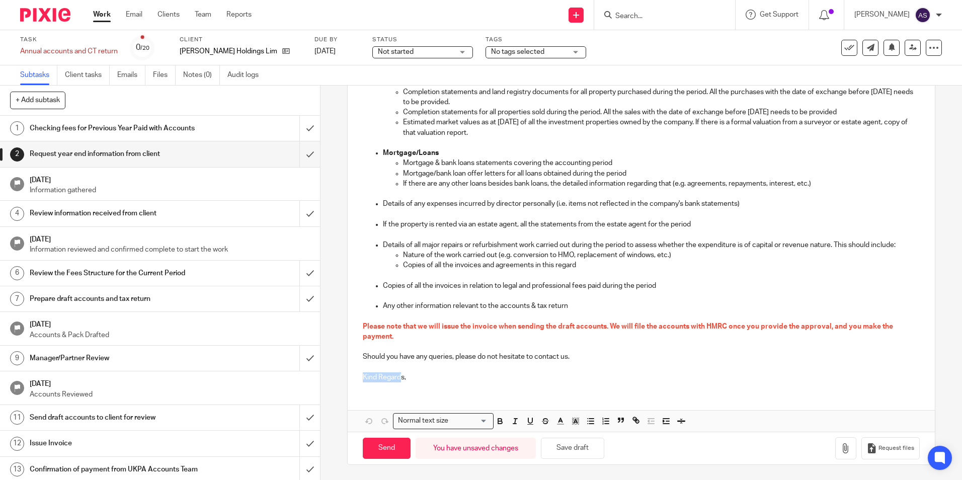
drag, startPoint x: 398, startPoint y: 374, endPoint x: 333, endPoint y: 380, distance: 65.1
click at [333, 380] on div "2 Request year end information from client Manual email Secure the attachments …" at bounding box center [640, 283] width 641 height 394
click at [363, 377] on p "Kind Regards," at bounding box center [641, 377] width 556 height 10
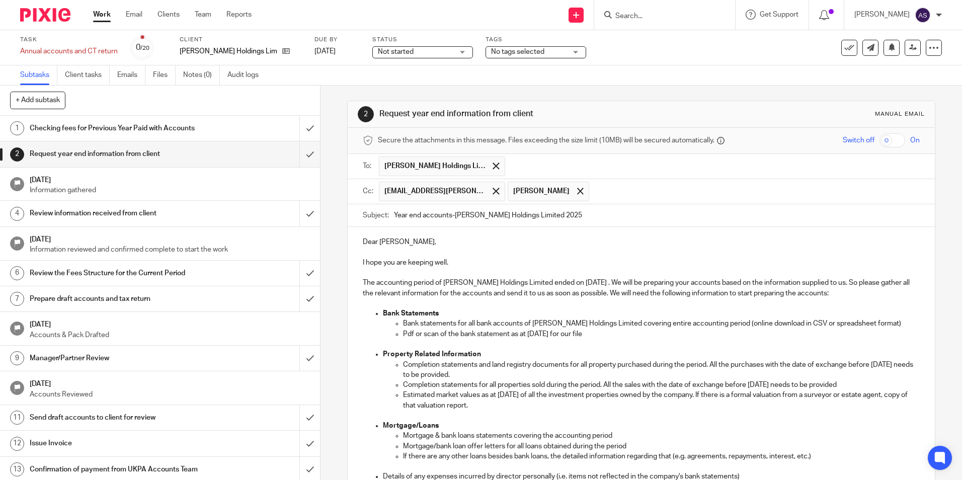
scroll to position [263, 0]
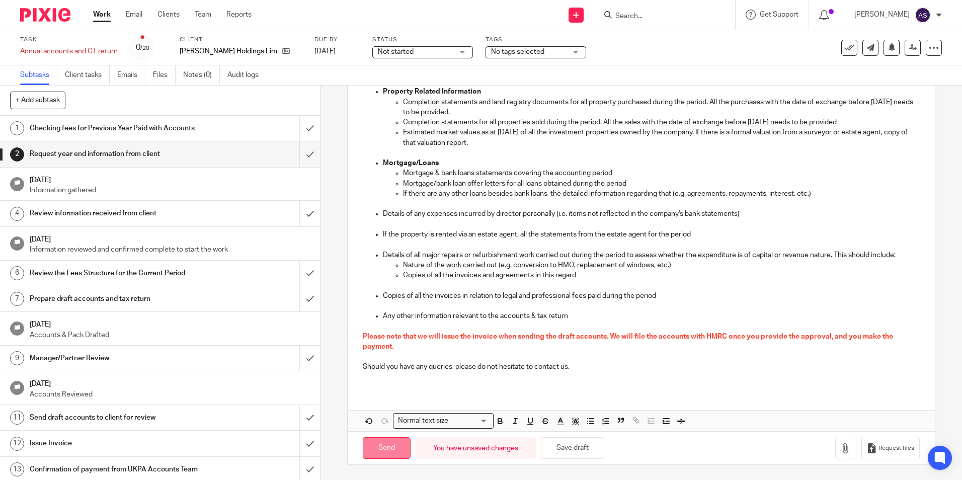
click at [395, 441] on input "Send" at bounding box center [387, 448] width 48 height 22
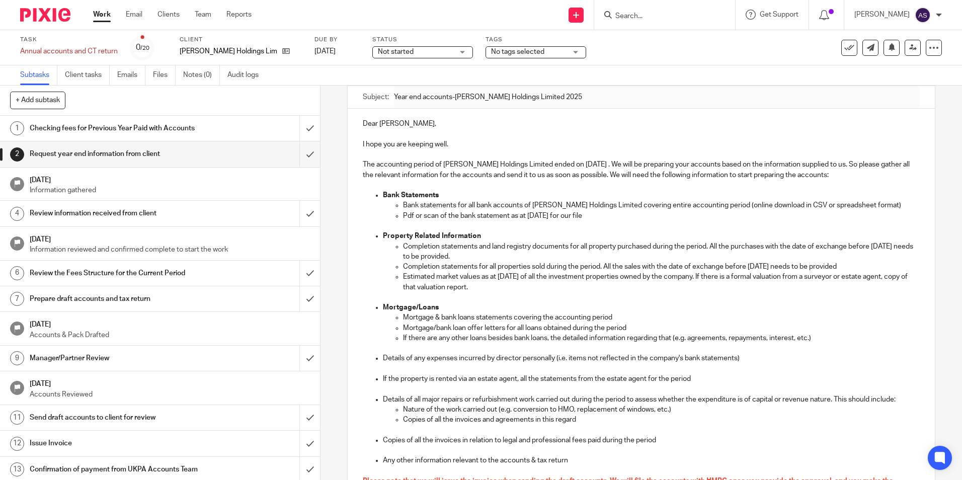
scroll to position [0, 0]
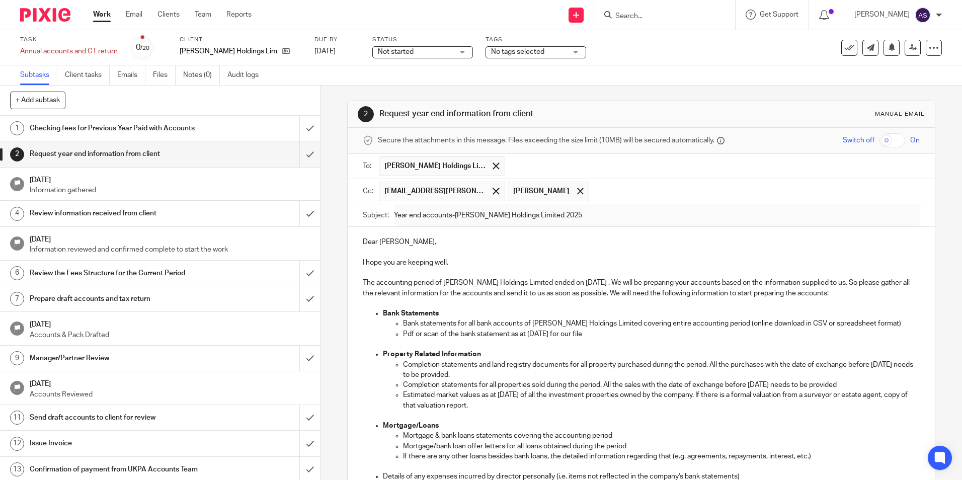
type input "Sent"
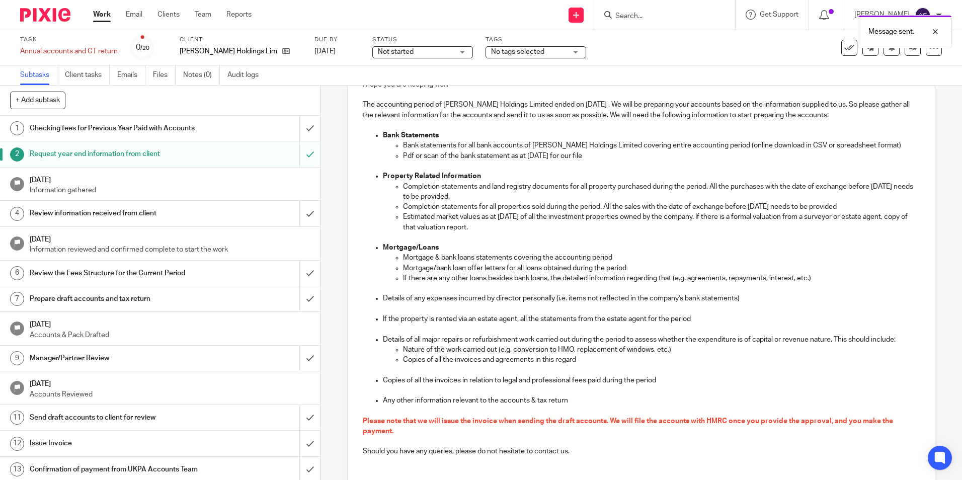
scroll to position [263, 0]
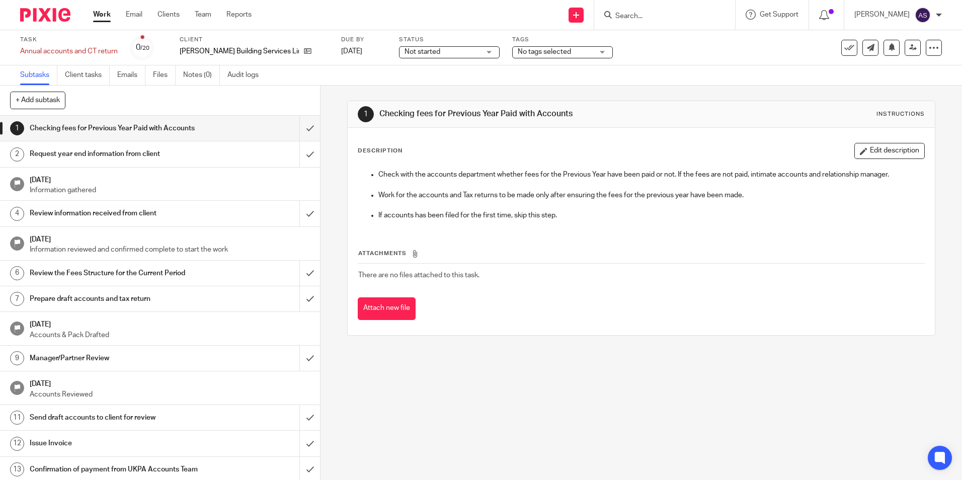
click at [154, 194] on p "Information gathered" at bounding box center [170, 190] width 281 height 10
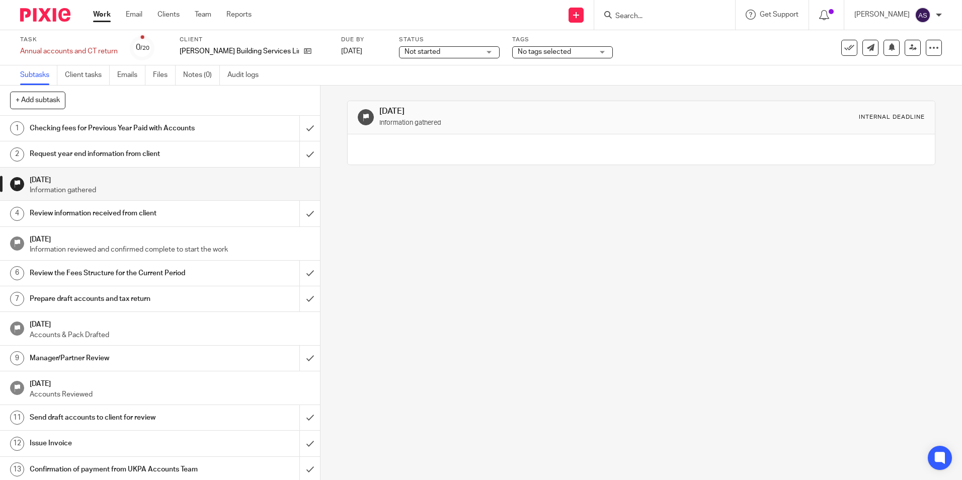
click at [210, 150] on div "Request year end information from client" at bounding box center [160, 153] width 260 height 15
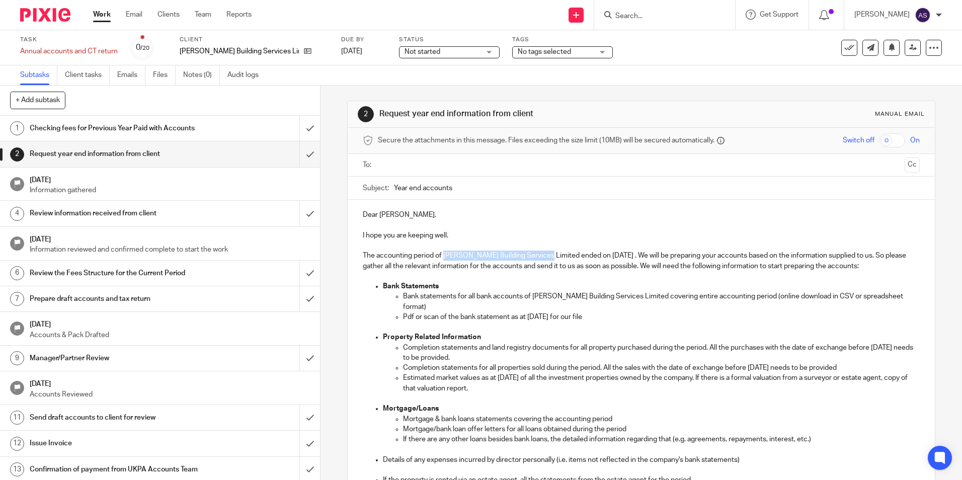
drag, startPoint x: 444, startPoint y: 257, endPoint x: 537, endPoint y: 254, distance: 93.6
click at [544, 250] on p "The accounting period of [PERSON_NAME] Building Services Limited ended on [DATE…" at bounding box center [641, 260] width 556 height 21
copy p "[PERSON_NAME] Building Services Limited"
click at [493, 174] on div at bounding box center [641, 165] width 525 height 23
click at [488, 186] on input "Year end accounts" at bounding box center [656, 188] width 525 height 23
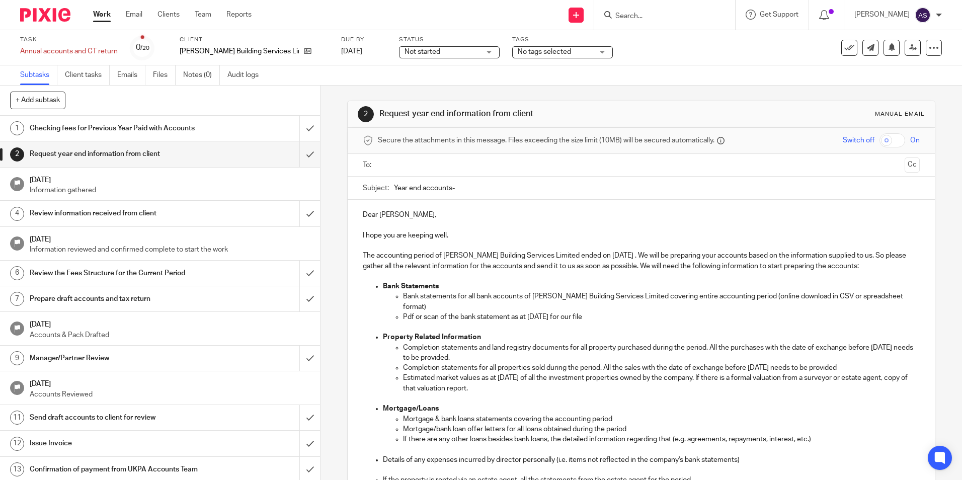
paste input "[PERSON_NAME] Building Services Limited"
type input "Year end accounts-[PERSON_NAME] Building Services Limited-2025"
click at [619, 256] on p "The accounting period of [PERSON_NAME] Building Services Limited ended on [DATE…" at bounding box center [641, 260] width 556 height 21
click at [931, 48] on icon at bounding box center [934, 48] width 10 height 10
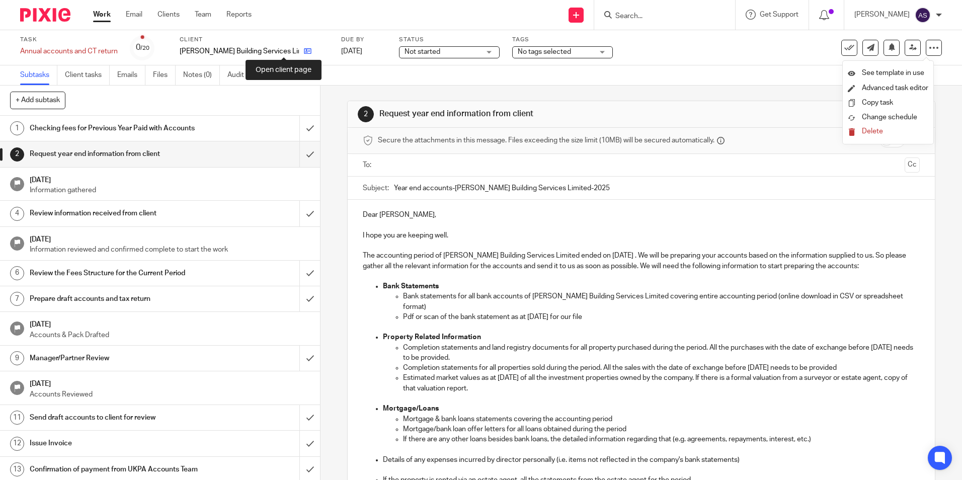
click at [304, 52] on icon at bounding box center [308, 51] width 8 height 8
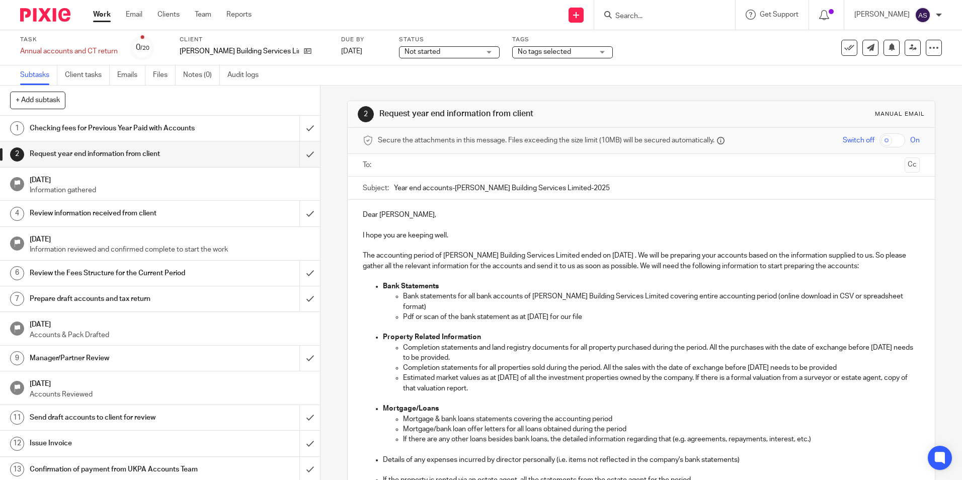
click at [609, 257] on p "The accounting period of [PERSON_NAME] Building Services Limited ended on [DATE…" at bounding box center [641, 260] width 556 height 21
click at [609, 257] on p "The accounting period of Newson Building Services Limited ended on 31 Mar 2025 …" at bounding box center [641, 260] width 556 height 21
copy p "2025"
click at [565, 312] on p "Pdf or scan of the bank statement as at 31 Mar 2024 for our file" at bounding box center [661, 317] width 516 height 10
click at [563, 312] on p "Pdf or scan of the bank statement as at 31 Mar 2024 for our file" at bounding box center [661, 317] width 516 height 10
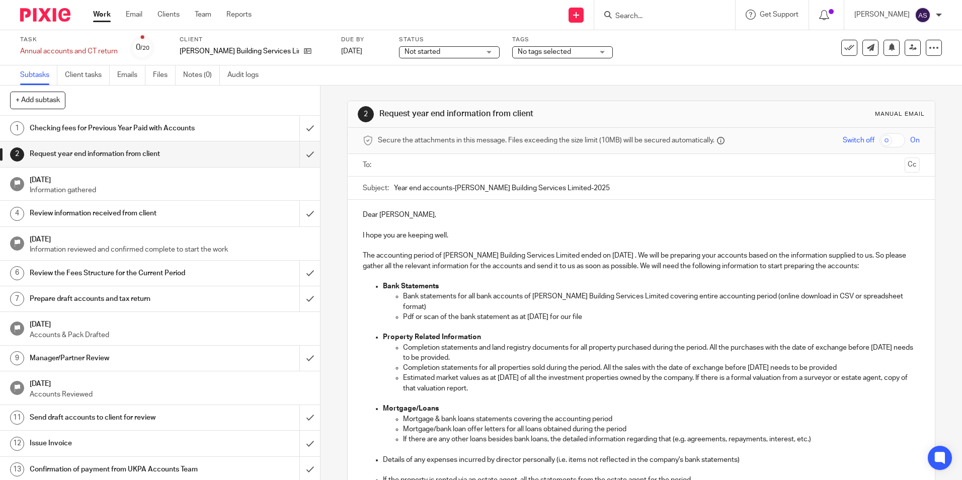
click at [560, 312] on p "Pdf or scan of the bank statement as at 31 Mar 2024 for our file" at bounding box center [661, 317] width 516 height 10
copy p "2024"
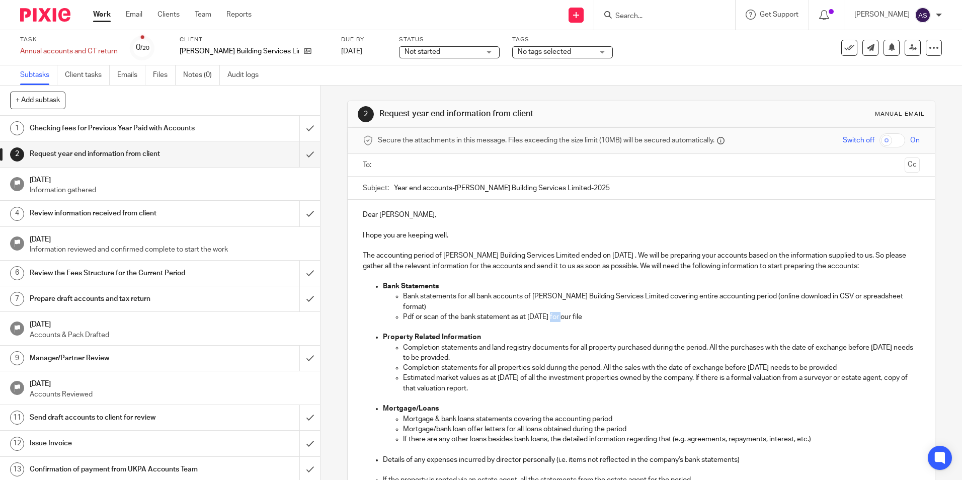
copy p "2025"
click at [532, 373] on p "Estimated market values as at 31 Mar 2024 of all the investment properties owne…" at bounding box center [661, 383] width 516 height 21
click at [783, 363] on p "Completion statements for all properties sold during the period. All the sales …" at bounding box center [661, 368] width 516 height 10
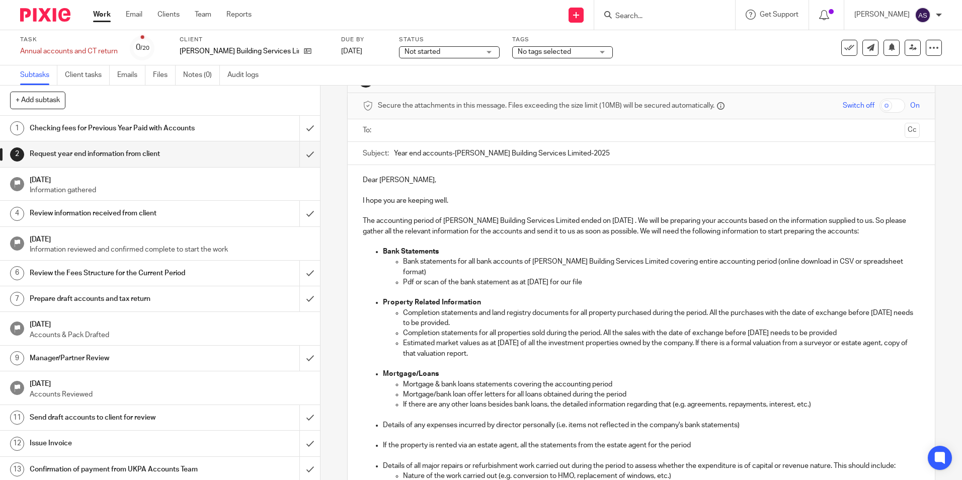
scroll to position [50, 0]
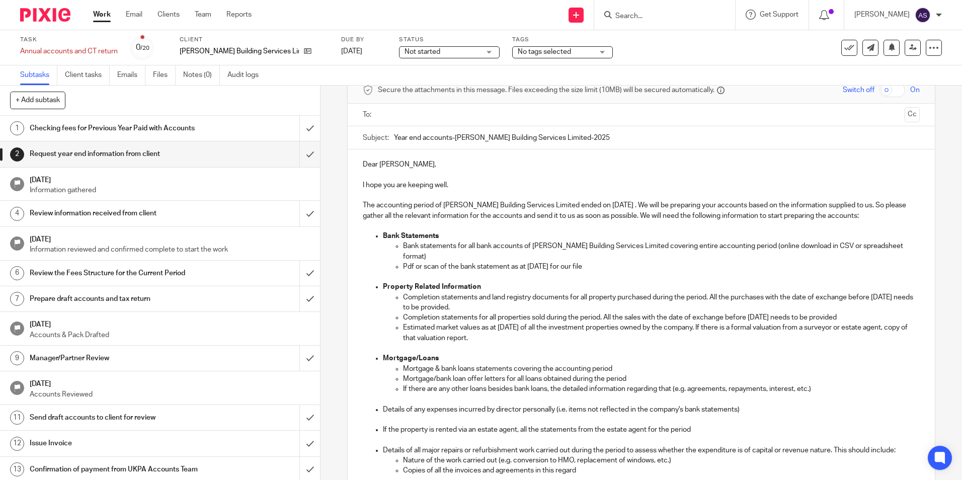
click at [405, 297] on p "Completion statements and land registry documents for all property purchased du…" at bounding box center [661, 302] width 516 height 21
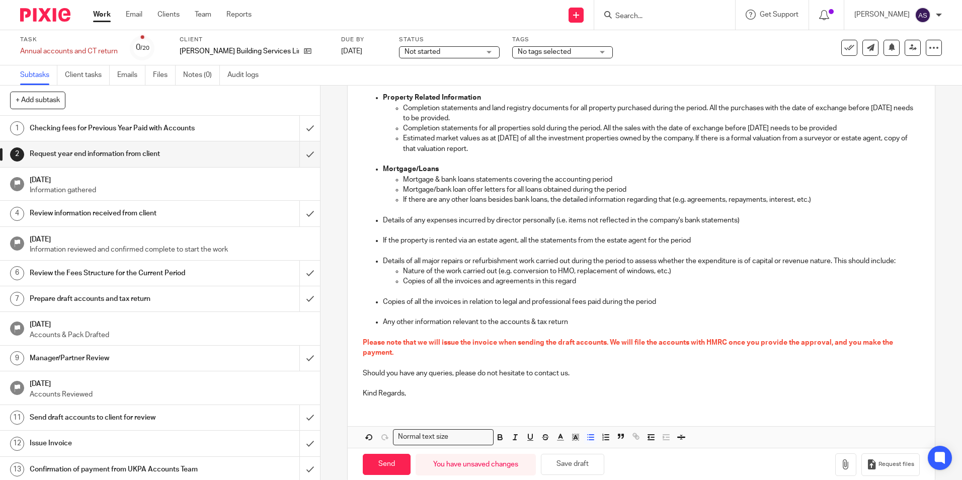
scroll to position [245, 0]
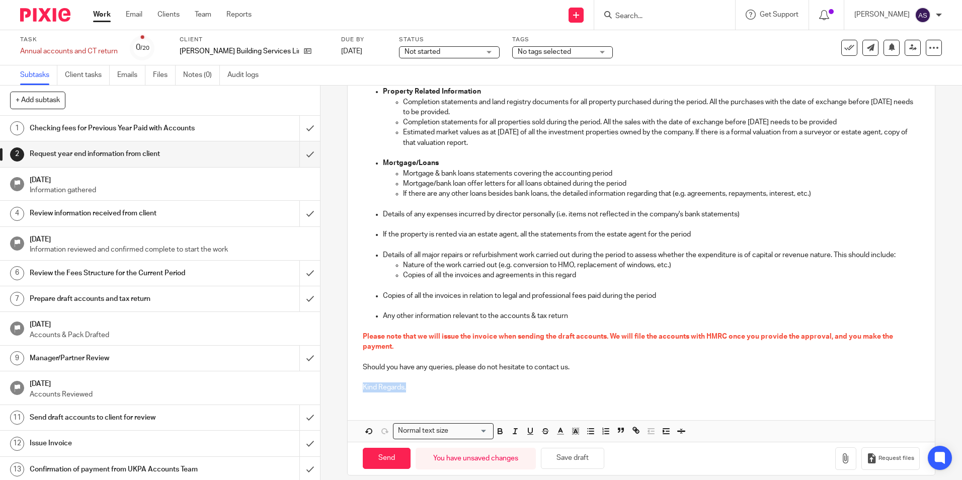
drag, startPoint x: 409, startPoint y: 375, endPoint x: 355, endPoint y: 376, distance: 54.3
click at [355, 376] on div "Dear Calvin, I hope you are keeping well. The accounting period of Newson Build…" at bounding box center [641, 177] width 587 height 446
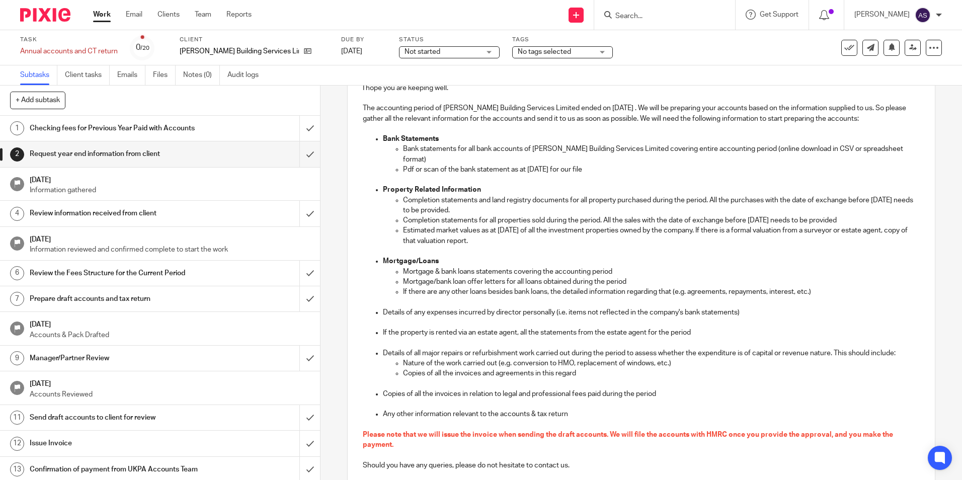
click at [638, 18] on input "Search" at bounding box center [659, 16] width 91 height 9
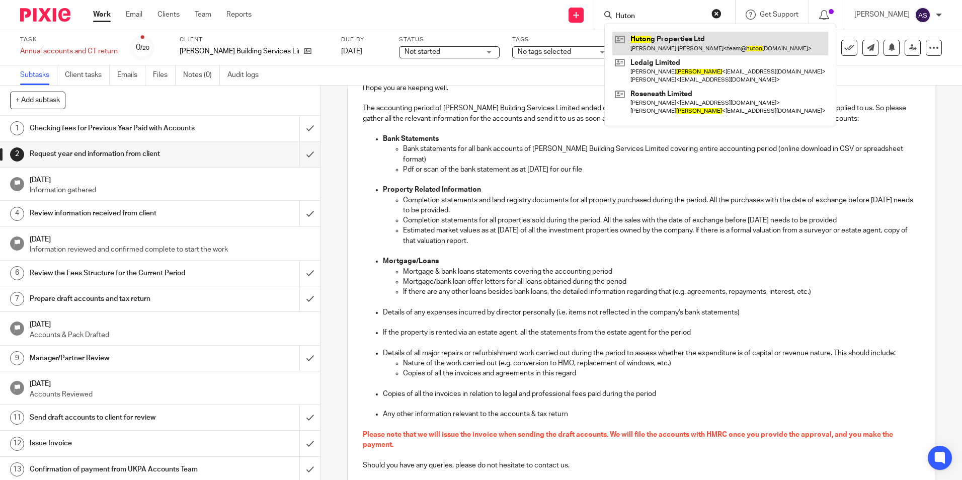
type input "Huton"
click at [682, 44] on link at bounding box center [720, 43] width 216 height 23
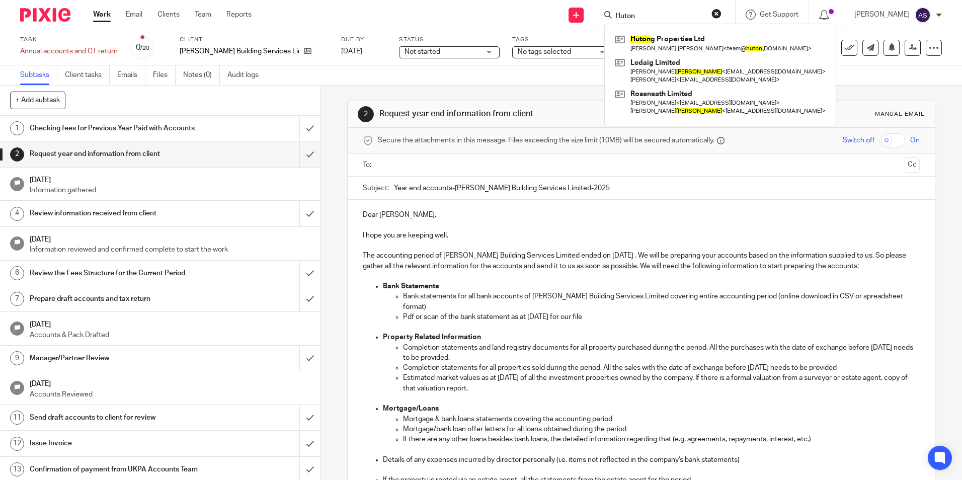
scroll to position [235, 0]
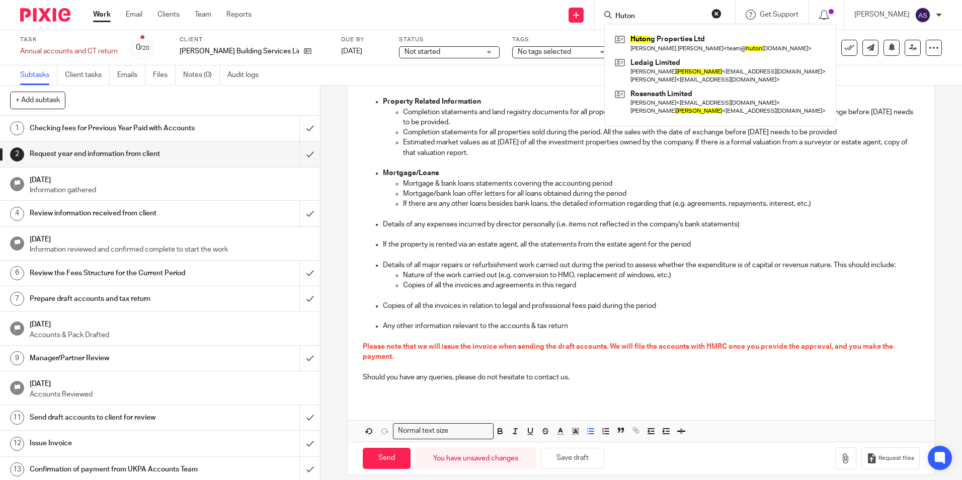
drag, startPoint x: 539, startPoint y: 295, endPoint x: 539, endPoint y: 306, distance: 11.1
click at [539, 301] on p "Copies of all the invoices in relation to legal and professional fees paid duri…" at bounding box center [651, 306] width 536 height 10
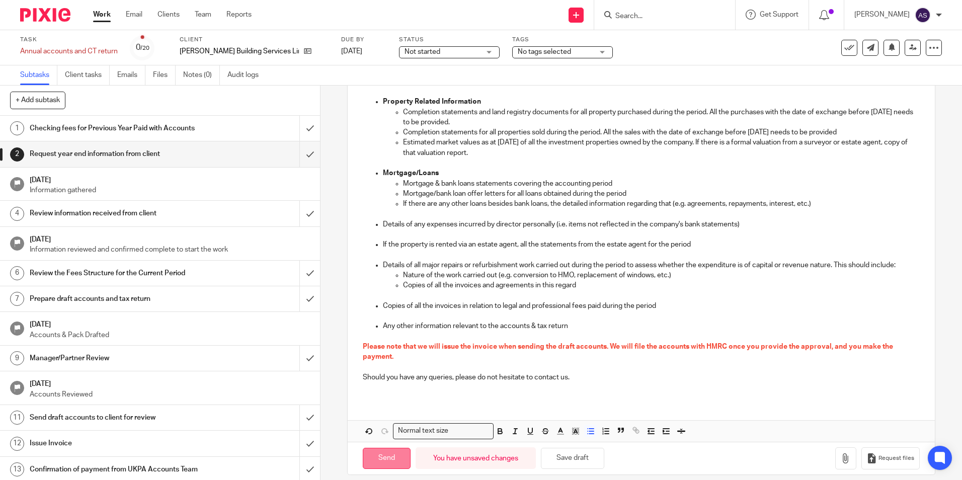
click at [395, 453] on input "Send" at bounding box center [387, 459] width 48 height 22
click at [577, 321] on p "Any other information relevant to the accounts & tax return" at bounding box center [651, 326] width 536 height 10
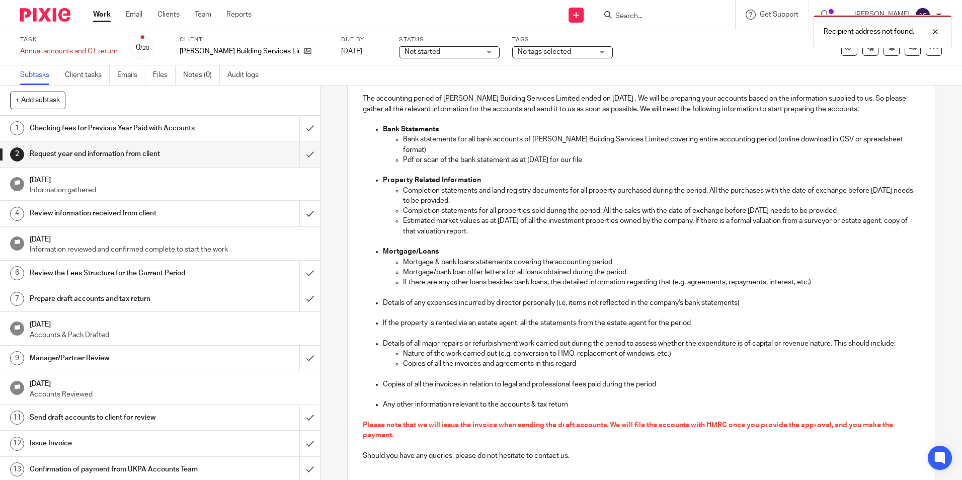
scroll to position [0, 0]
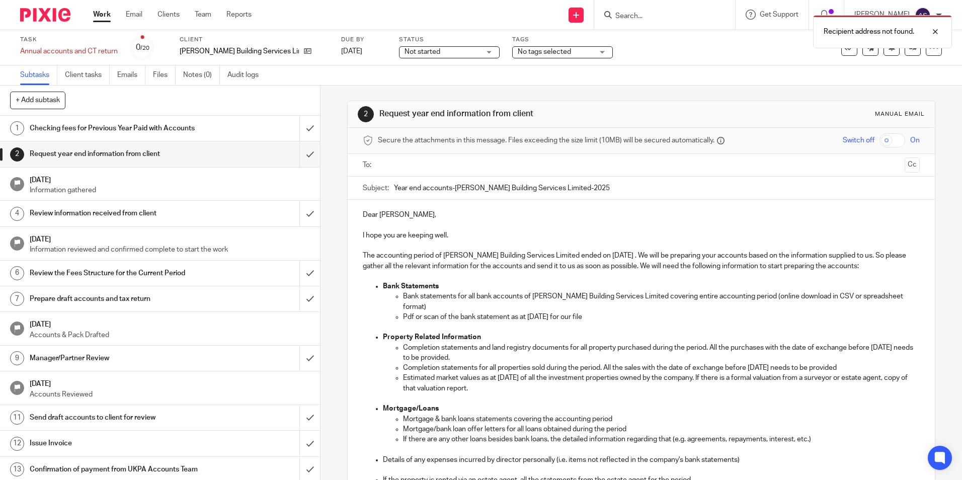
click at [415, 160] on input "text" at bounding box center [640, 165] width 519 height 12
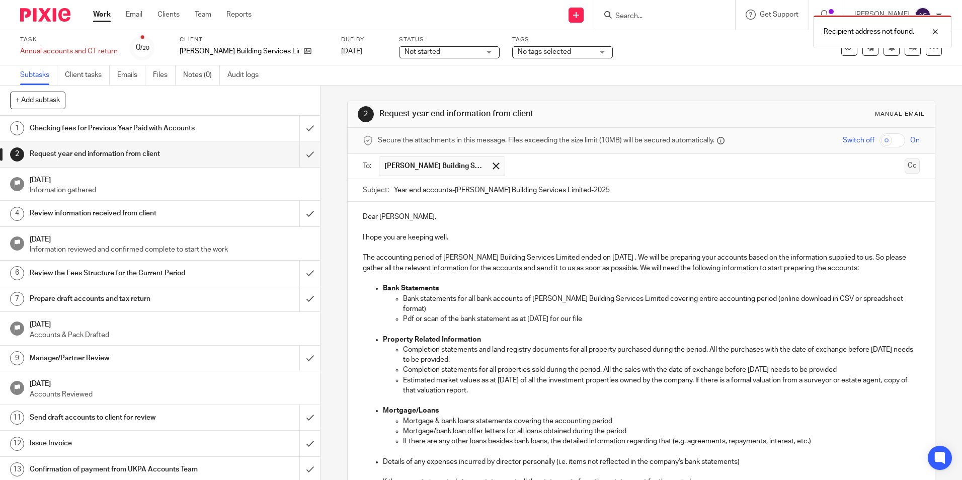
click at [904, 170] on button "Cc" at bounding box center [911, 165] width 15 height 15
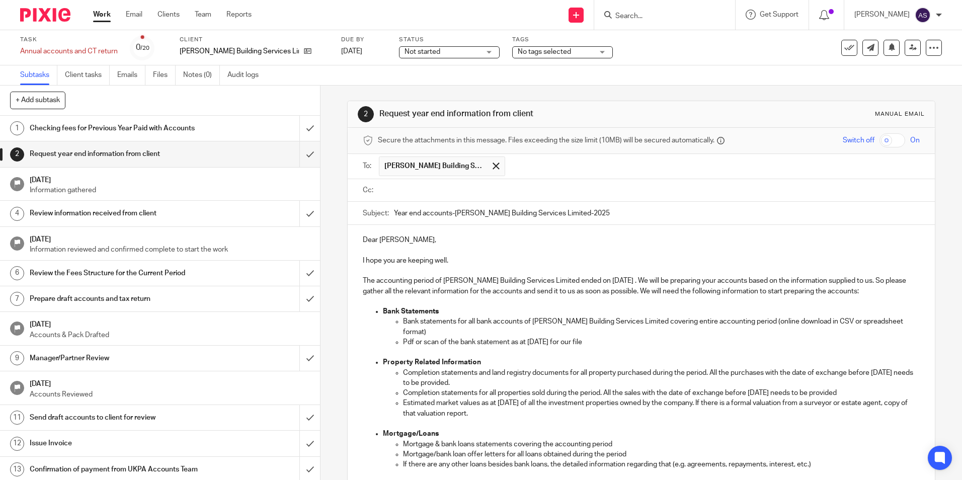
type input "georgi.miller@icloud.com"
click at [514, 186] on input "text" at bounding box center [712, 192] width 405 height 20
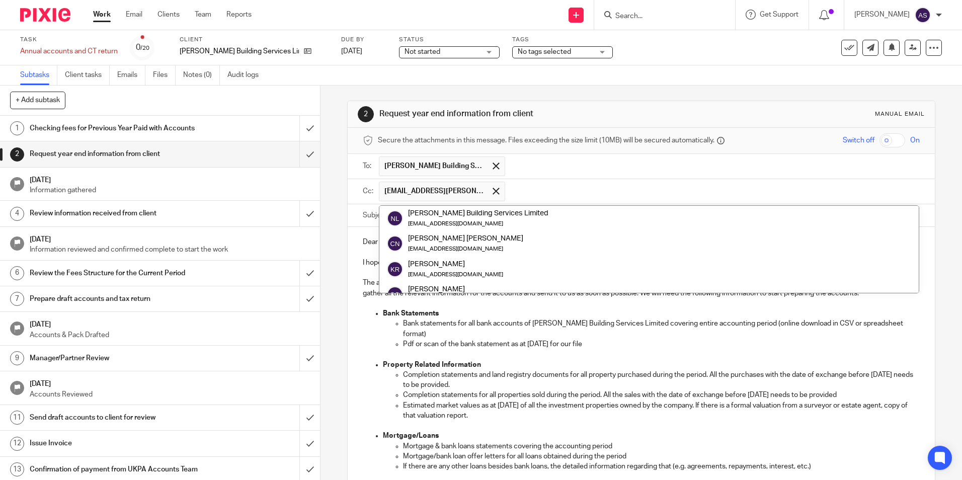
click at [510, 187] on input "text" at bounding box center [712, 192] width 405 height 20
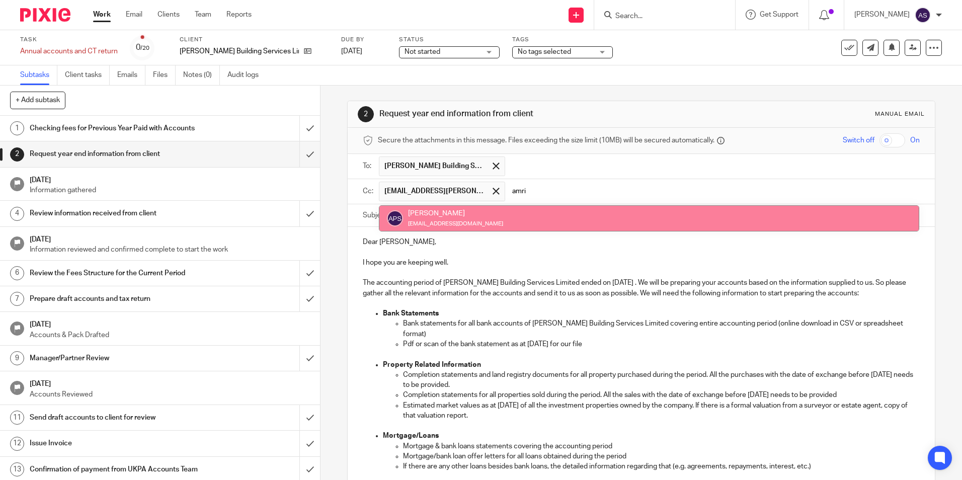
type input "amri"
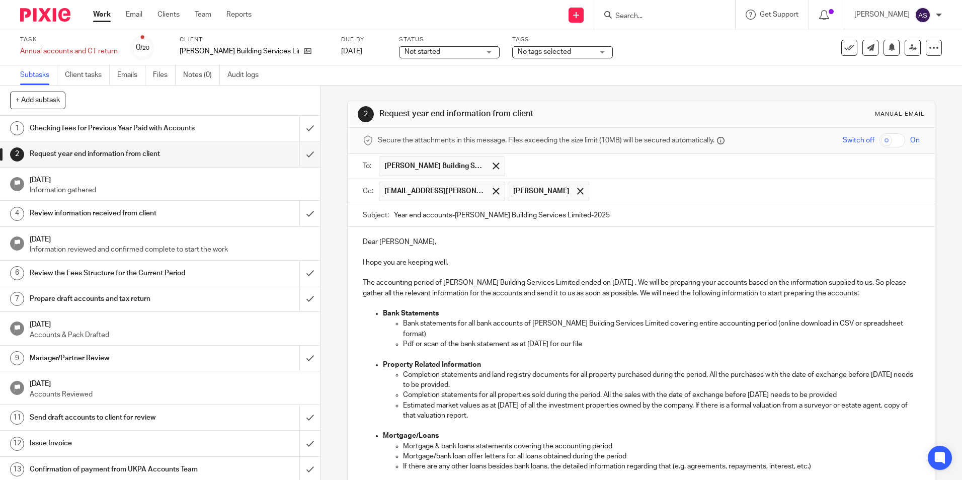
click at [520, 400] on p "Estimated market values as at 31 Mar 2025 of all the investment properties owne…" at bounding box center [661, 410] width 516 height 21
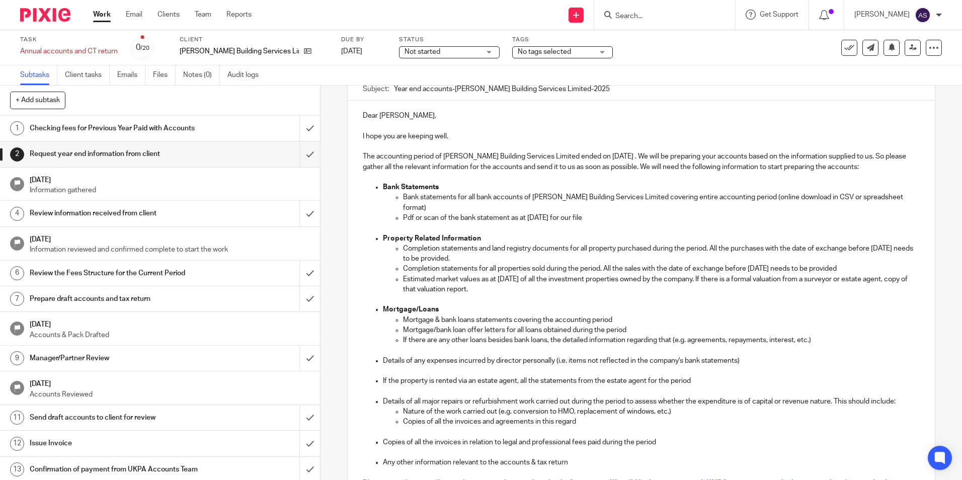
scroll to position [263, 0]
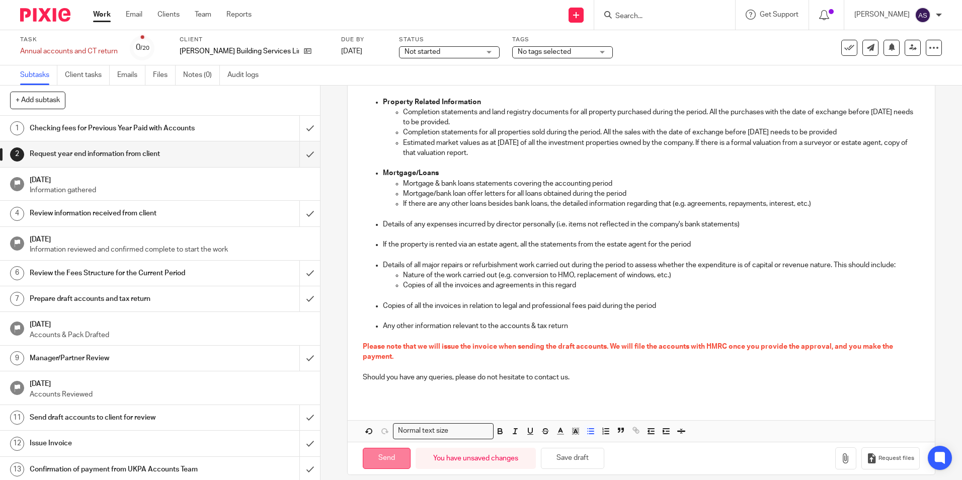
click at [391, 451] on input "Send" at bounding box center [387, 459] width 48 height 22
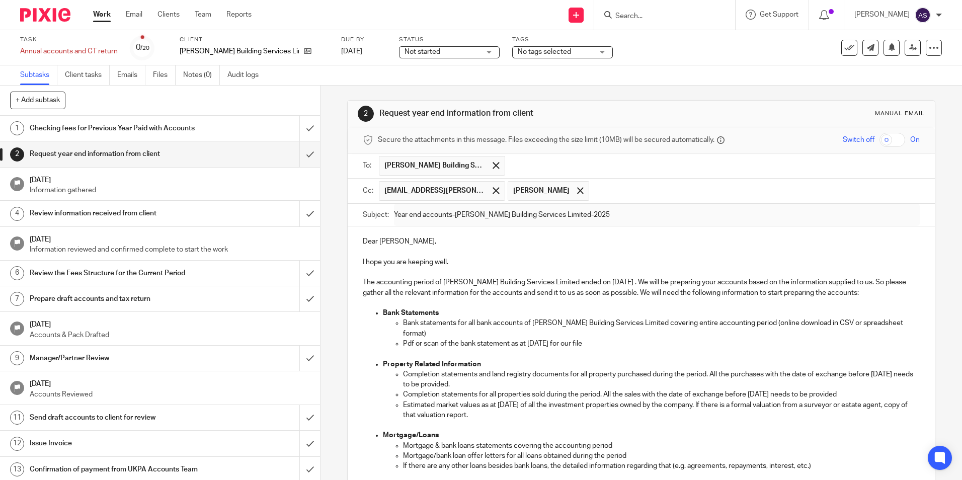
scroll to position [0, 0]
type input "Sent"
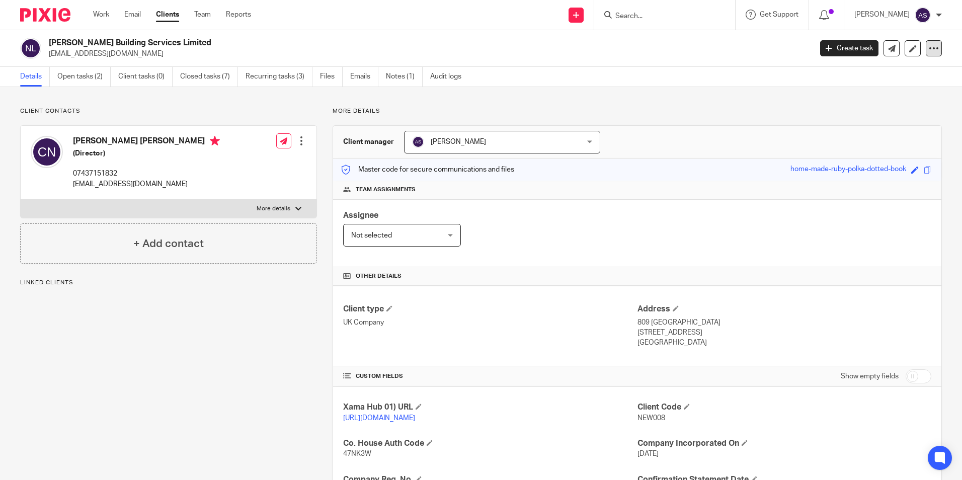
click at [926, 55] on div at bounding box center [934, 48] width 16 height 16
click at [871, 67] on link "Update from Companies House" at bounding box center [870, 73] width 111 height 15
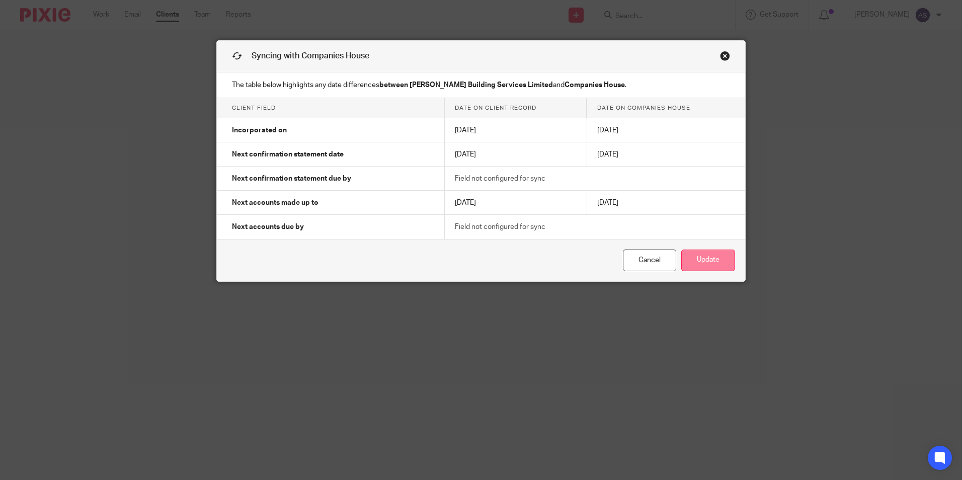
click at [709, 260] on button "Update" at bounding box center [708, 260] width 54 height 22
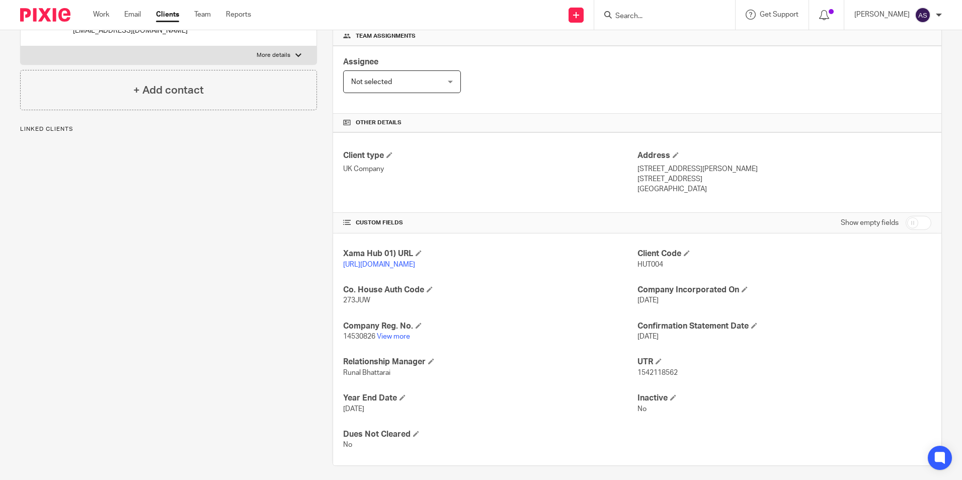
scroll to position [170, 0]
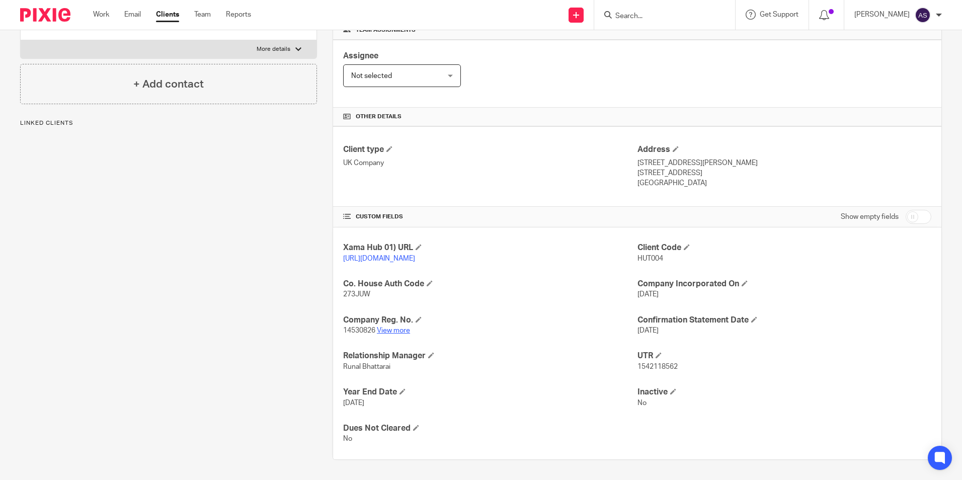
click at [384, 331] on link "View more" at bounding box center [393, 330] width 33 height 7
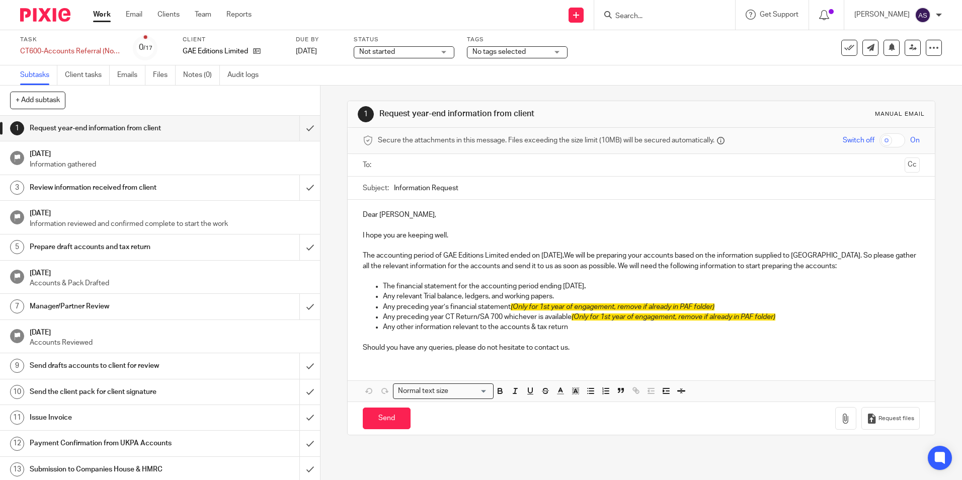
click at [573, 257] on p "The accounting period of GAE Editions Limited ended on [DATE] . We will be prep…" at bounding box center [641, 260] width 556 height 21
click at [573, 256] on p "The accounting period of GAE Editions Limited ended on [DATE] . We will be prep…" at bounding box center [641, 260] width 556 height 21
click at [574, 255] on p "The accounting period of GAE Editions Limited ended on [DATE] . We will be prep…" at bounding box center [641, 260] width 556 height 21
click at [382, 302] on ul "The financial statement for the accounting period ending [DATE] . Any relevant …" at bounding box center [641, 311] width 556 height 61
click at [416, 309] on p "Any preceding year’s financial statement (Only for 1st year of engagement, remo…" at bounding box center [651, 307] width 536 height 10
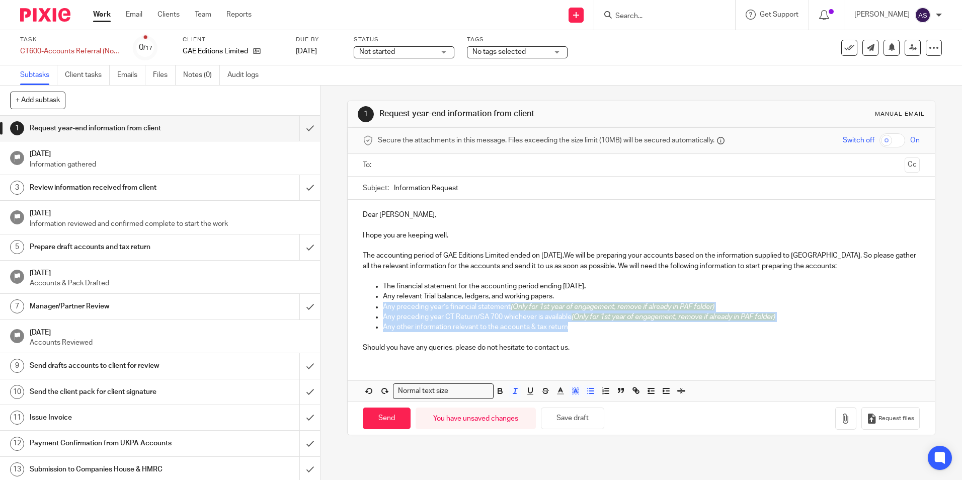
drag, startPoint x: 382, startPoint y: 305, endPoint x: 580, endPoint y: 328, distance: 199.0
click at [582, 327] on ul "The financial statement for the accounting period ending [DATE] . Any relevant …" at bounding box center [641, 311] width 556 height 61
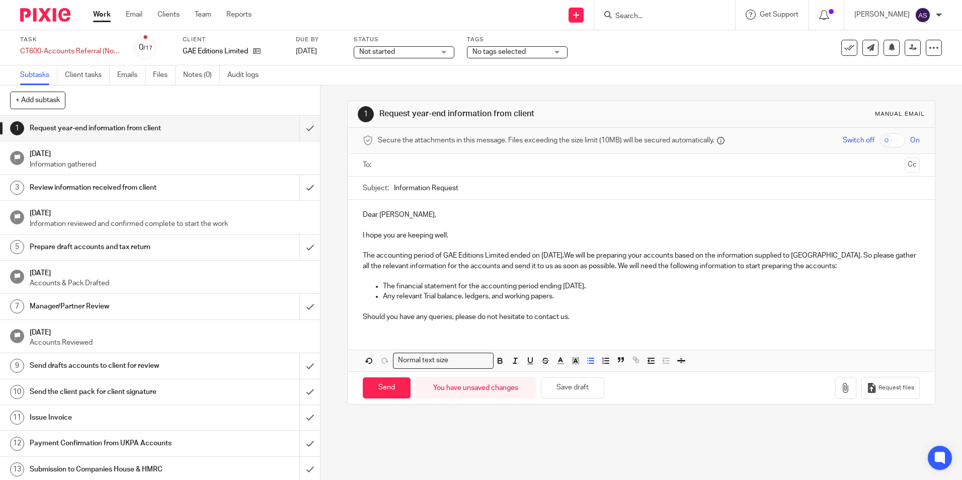
click at [594, 290] on p "The financial statement for the accounting period ending [DATE] ." at bounding box center [651, 286] width 536 height 10
click at [359, 330] on div "Dear [PERSON_NAME], I hope you are keeping well. The accounting period of GAE E…" at bounding box center [641, 285] width 587 height 171
drag, startPoint x: 444, startPoint y: 255, endPoint x: 502, endPoint y: 258, distance: 58.4
click at [502, 258] on p "The accounting period of GAE Editions Limited ended on [DATE] . We will be prep…" at bounding box center [641, 260] width 556 height 21
click at [499, 259] on p "The accounting period of GAE Editions Limited ended on [DATE] . We will be prep…" at bounding box center [641, 260] width 556 height 21
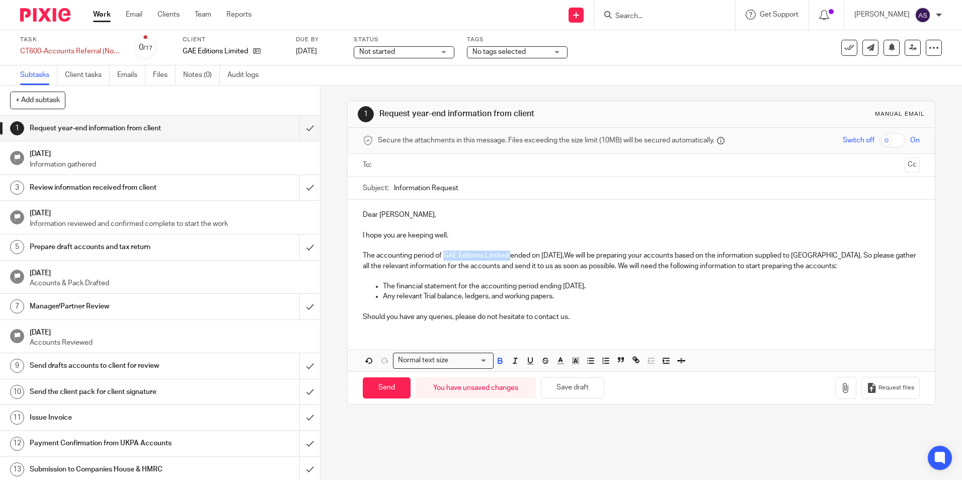
copy p "GAE Editions Limited"
drag, startPoint x: 441, startPoint y: 256, endPoint x: 509, endPoint y: 257, distance: 67.9
click at [509, 257] on p "The accounting period of GAE Editions Limited ended on [DATE] . We will be prep…" at bounding box center [641, 260] width 556 height 21
click at [480, 190] on input "Information Request" at bounding box center [656, 188] width 525 height 23
paste input "GAE Editions Limited"
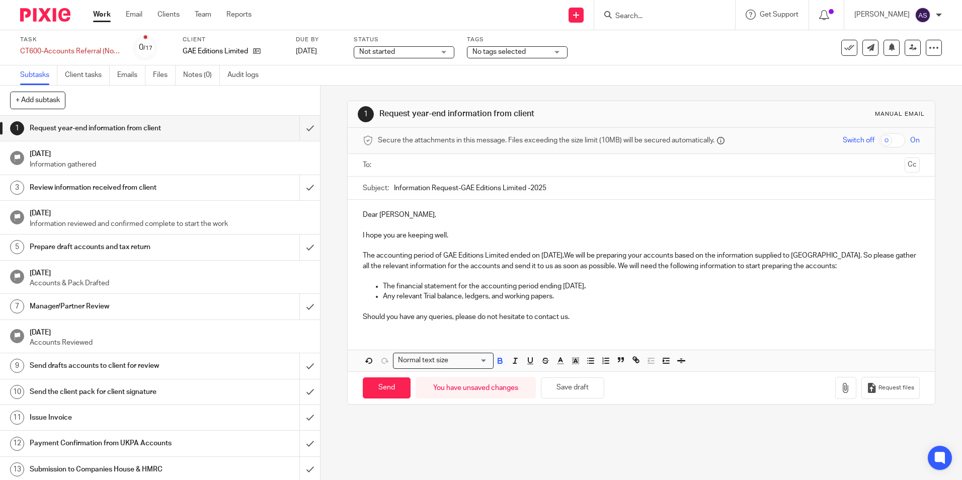
type input "Information Request-GAE Editions Limited -2025"
click at [417, 166] on input "text" at bounding box center [640, 165] width 519 height 12
click at [401, 341] on div "Dear [PERSON_NAME], I hope you are keeping well. The accounting period of GAE E…" at bounding box center [641, 287] width 587 height 171
click at [385, 387] on input "Send" at bounding box center [387, 390] width 48 height 22
type input "Sent"
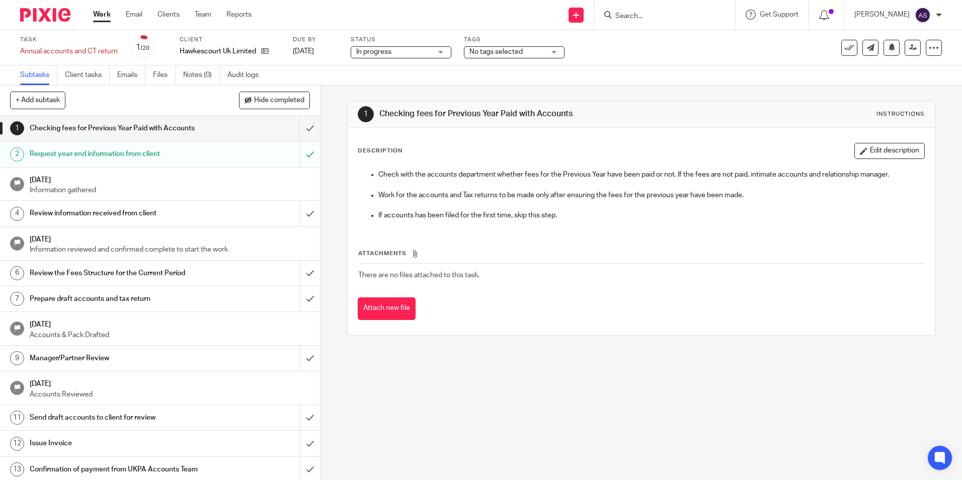
click at [149, 161] on h1 "Request year end information from client" at bounding box center [116, 153] width 173 height 15
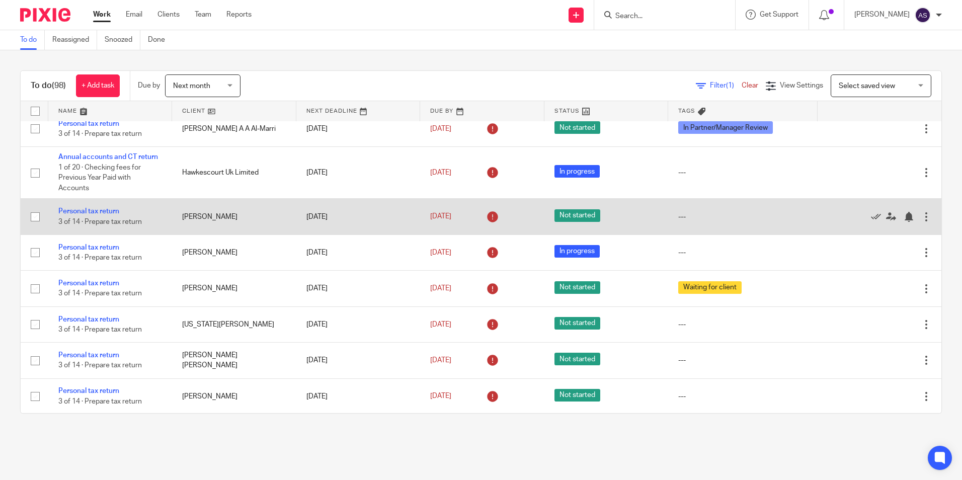
scroll to position [1559, 0]
